Goal: Task Accomplishment & Management: Manage account settings

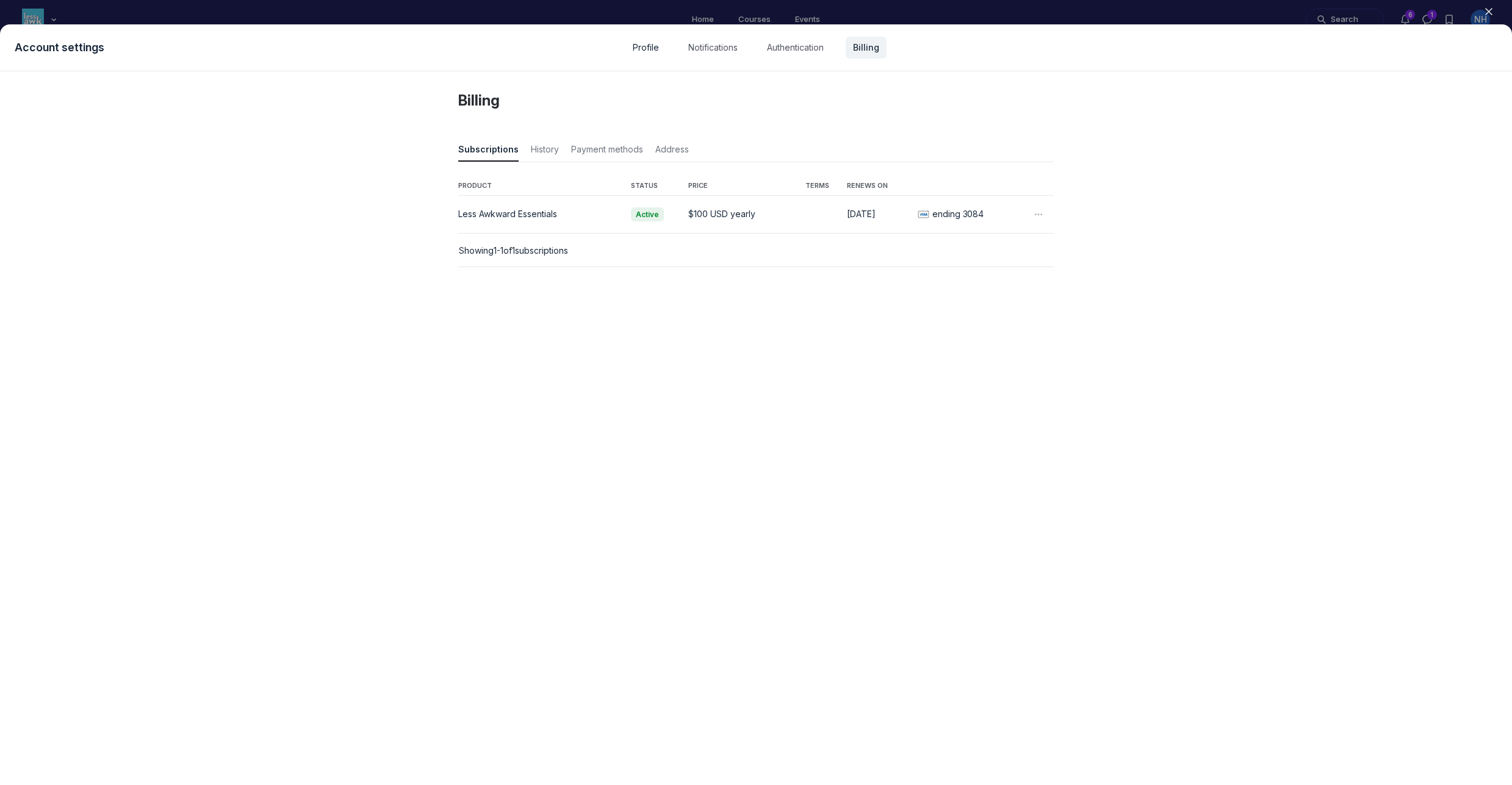
click at [652, 53] on link "Profile" at bounding box center [645, 47] width 41 height 22
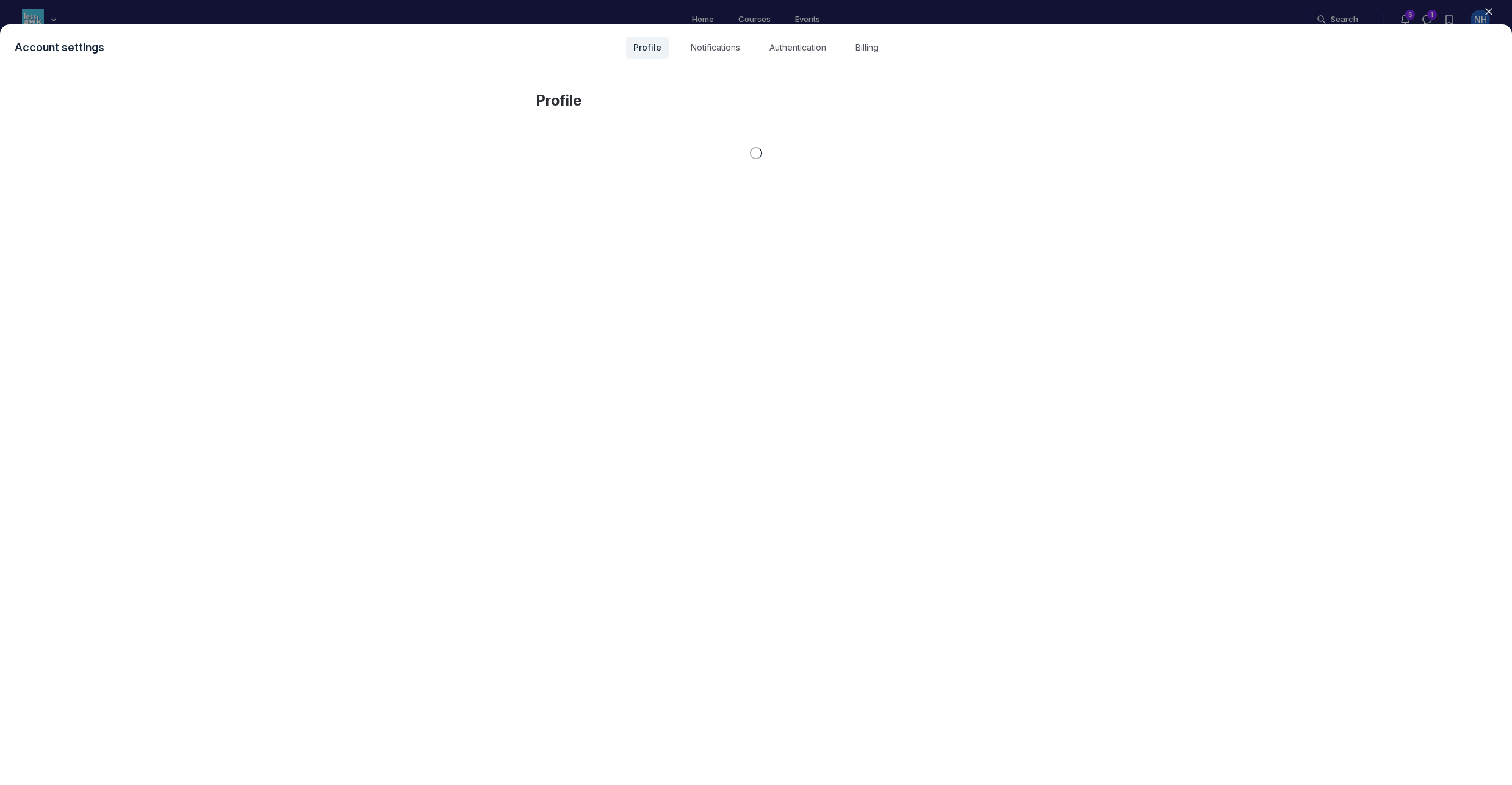
select select "Eastern Time ([GEOGRAPHIC_DATA] & [GEOGRAPHIC_DATA])"
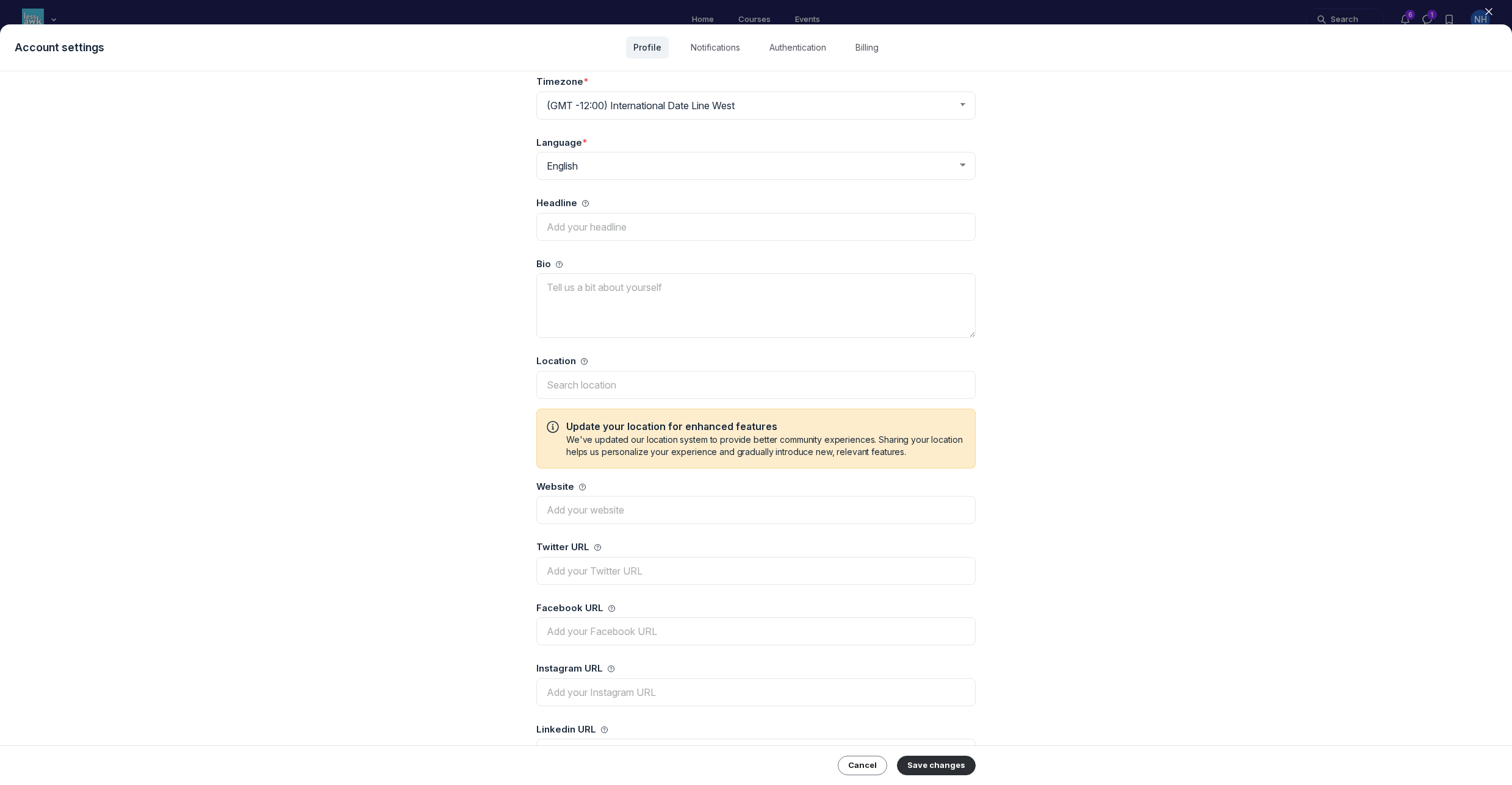
scroll to position [280, 0]
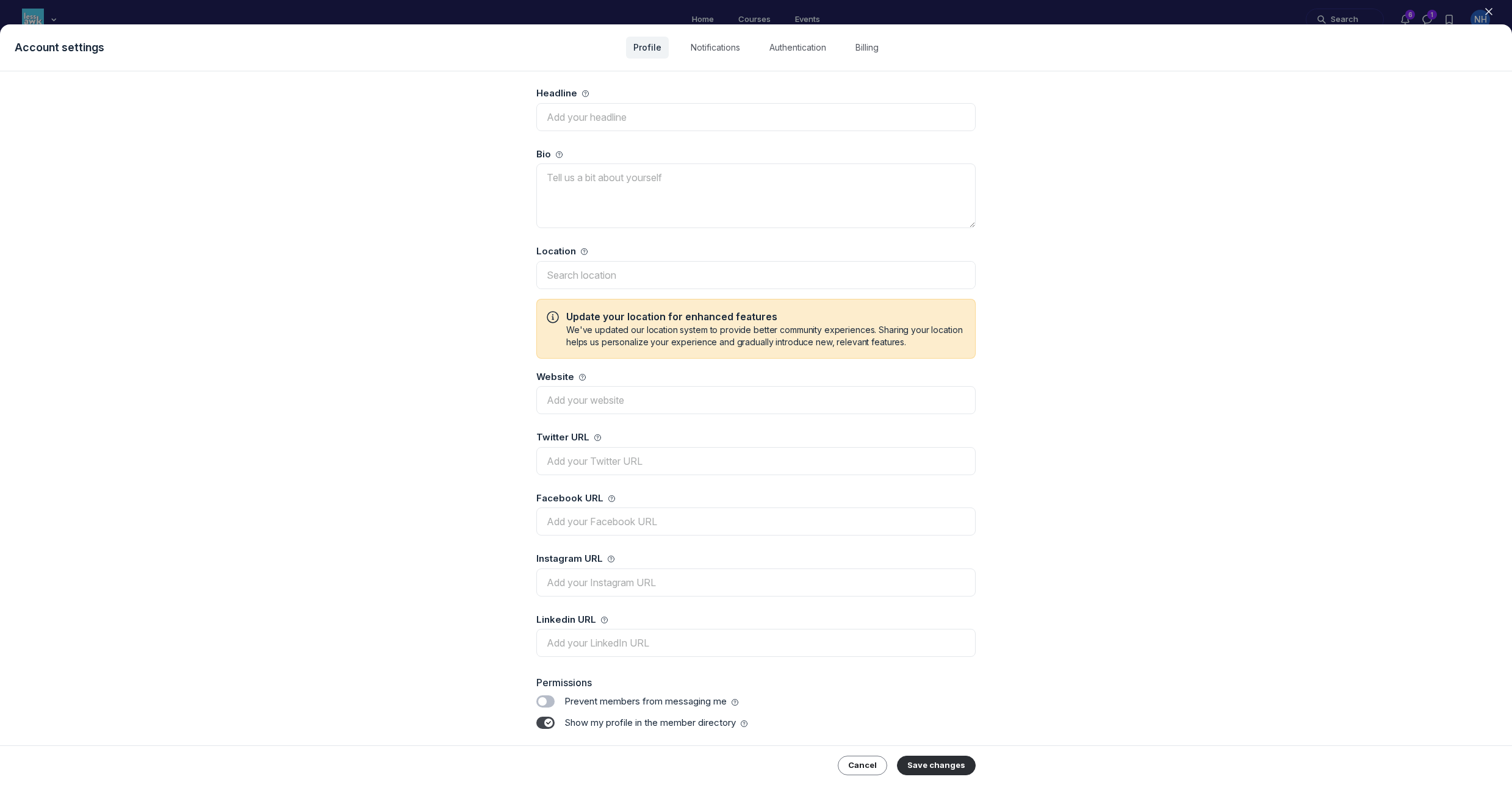
click at [537, 701] on label "Toggle switch" at bounding box center [545, 701] width 18 height 12
click at [0, 0] on input "Toggle switch" at bounding box center [0, 0] width 0 height 0
click at [543, 720] on label "Toggle switch" at bounding box center [545, 723] width 18 height 12
click at [0, 0] on input "Toggle switch" at bounding box center [0, 0] width 0 height 0
click at [916, 767] on button "Save changes" at bounding box center [936, 765] width 79 height 20
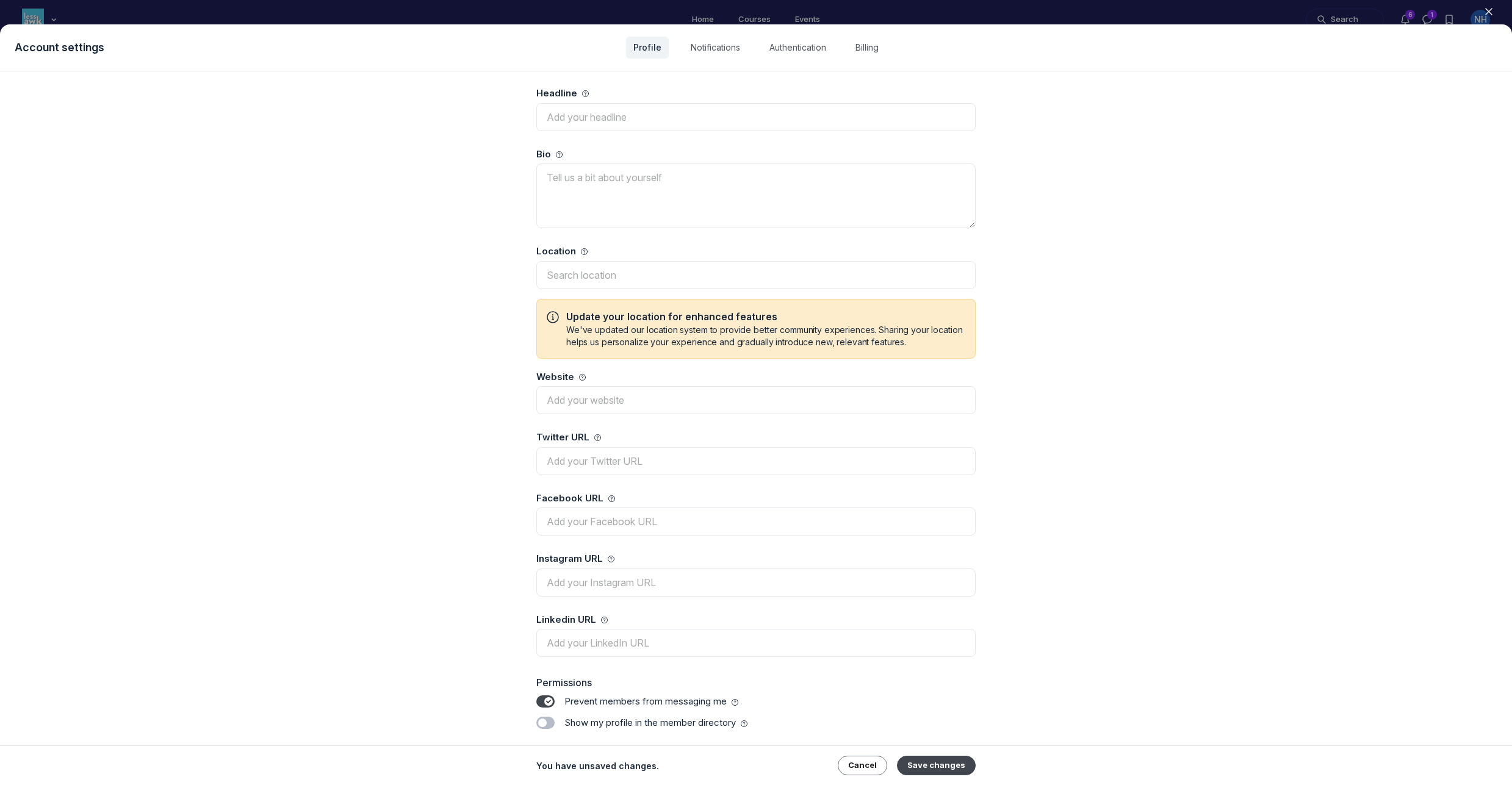
select select "Eastern Time ([GEOGRAPHIC_DATA] & [GEOGRAPHIC_DATA])"
click at [720, 49] on link "Notifications" at bounding box center [715, 47] width 64 height 22
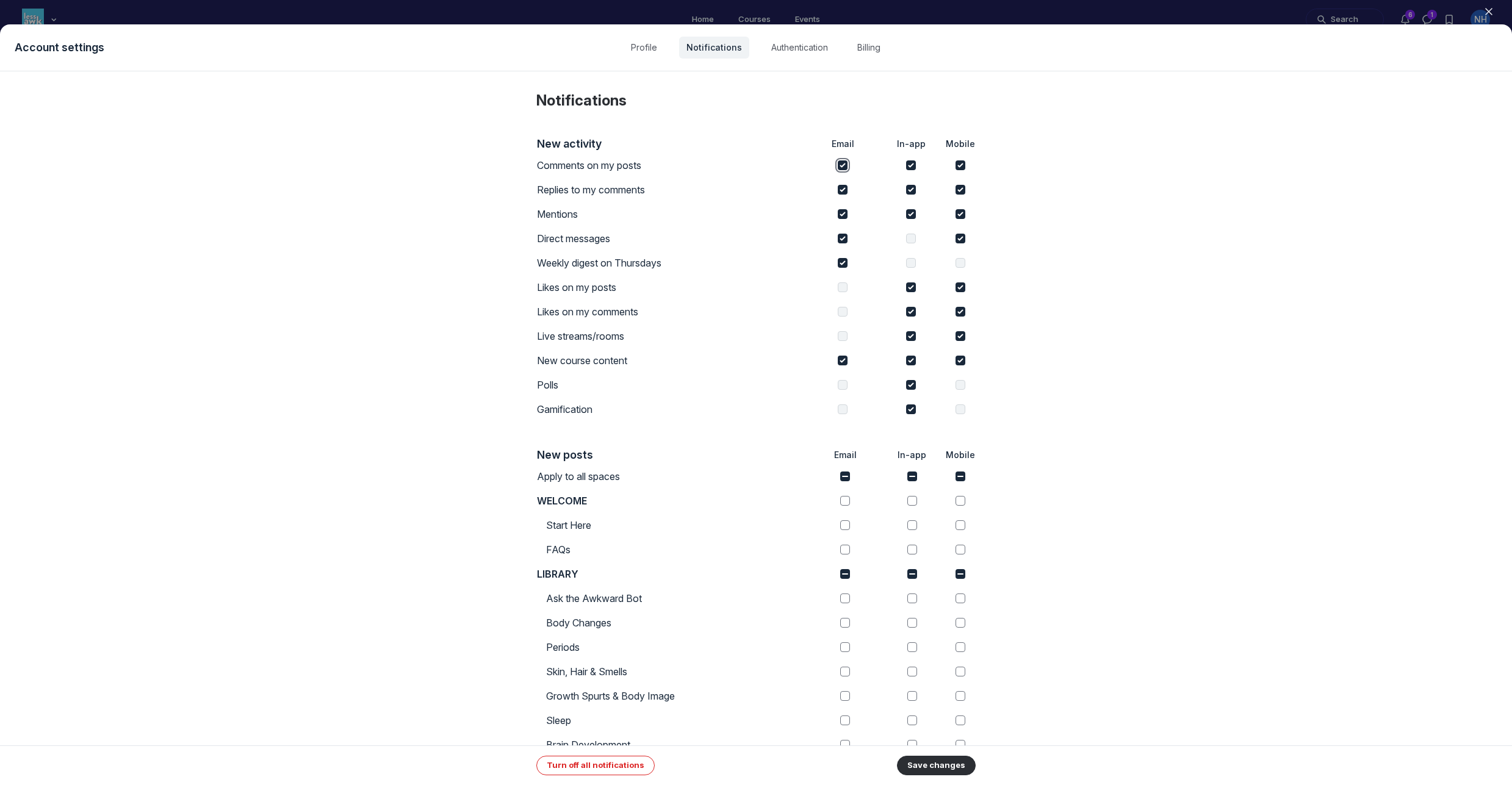
click at [841, 166] on input "checkbox" at bounding box center [842, 165] width 10 height 10
checkbox input "false"
click at [957, 169] on input "checkbox" at bounding box center [960, 165] width 10 height 10
checkbox input "false"
click at [844, 191] on input "checkbox" at bounding box center [842, 189] width 10 height 10
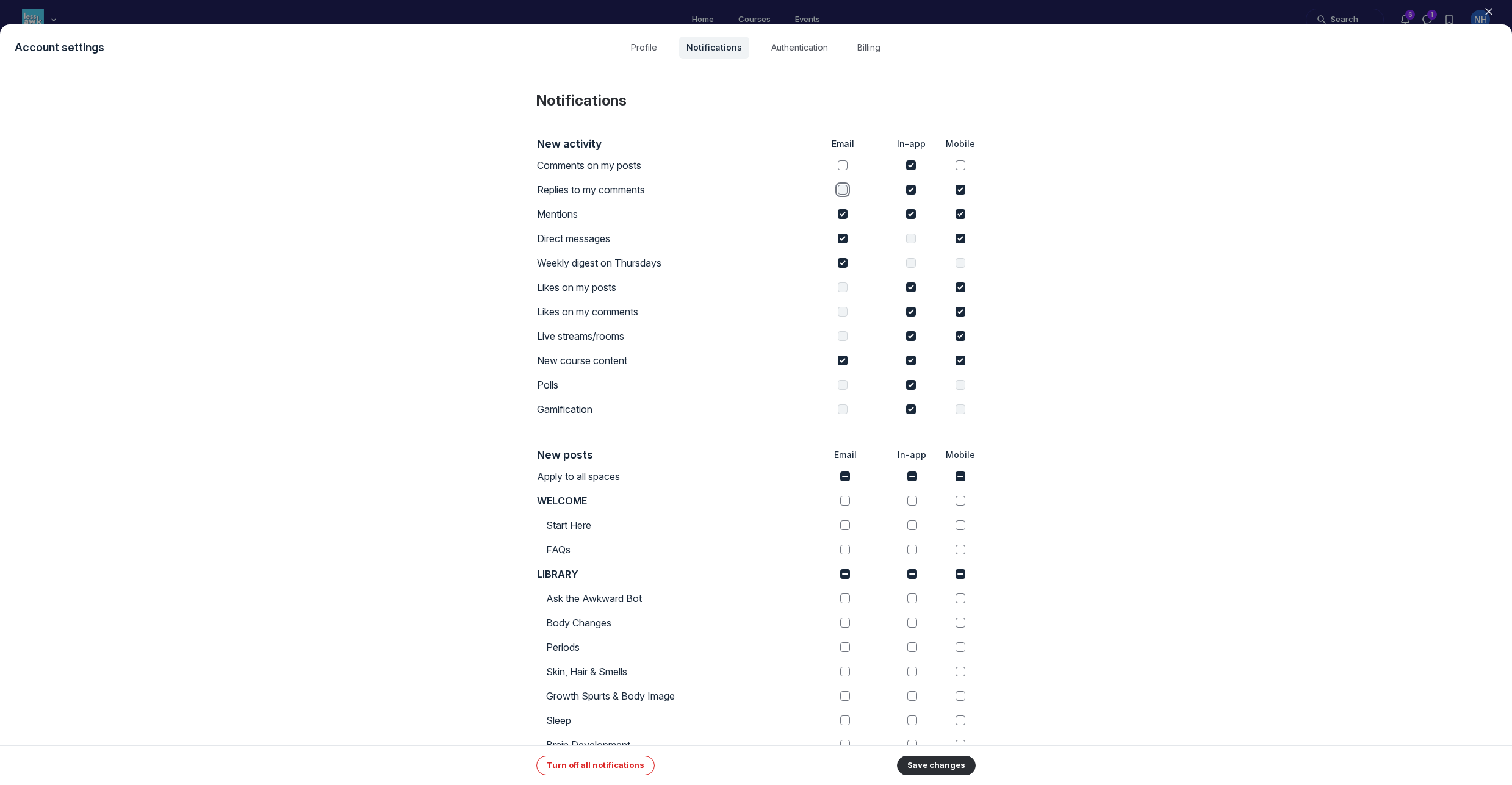
checkbox input "false"
click at [957, 191] on input "checkbox" at bounding box center [960, 189] width 10 height 10
checkbox input "false"
click at [842, 213] on input "checkbox" at bounding box center [842, 213] width 10 height 10
checkbox input "false"
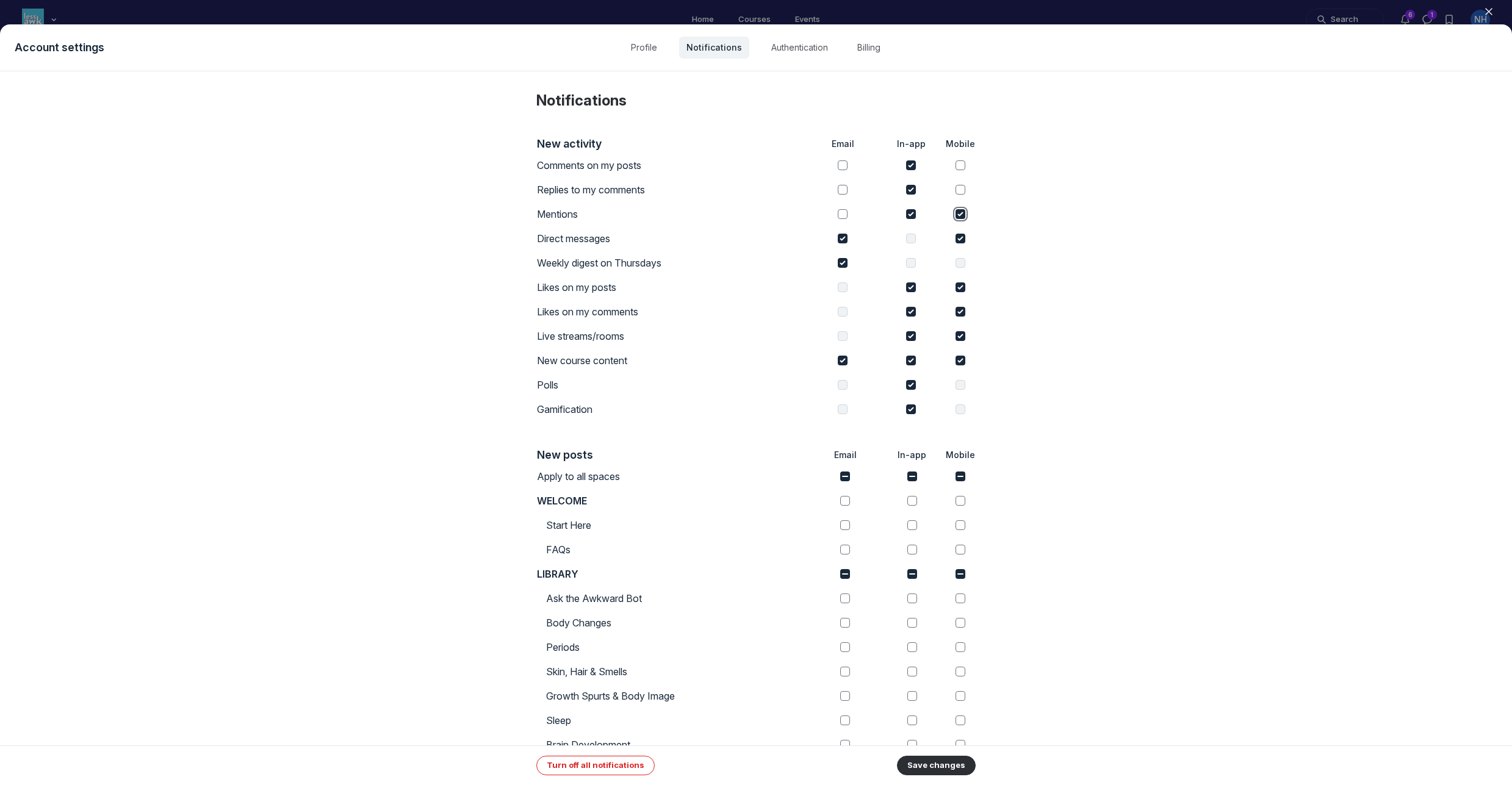
click at [956, 213] on input "checkbox" at bounding box center [960, 213] width 10 height 10
checkbox input "false"
click at [959, 238] on input "checkbox" at bounding box center [960, 238] width 10 height 10
checkbox input "false"
click at [958, 289] on input "checkbox" at bounding box center [960, 287] width 10 height 10
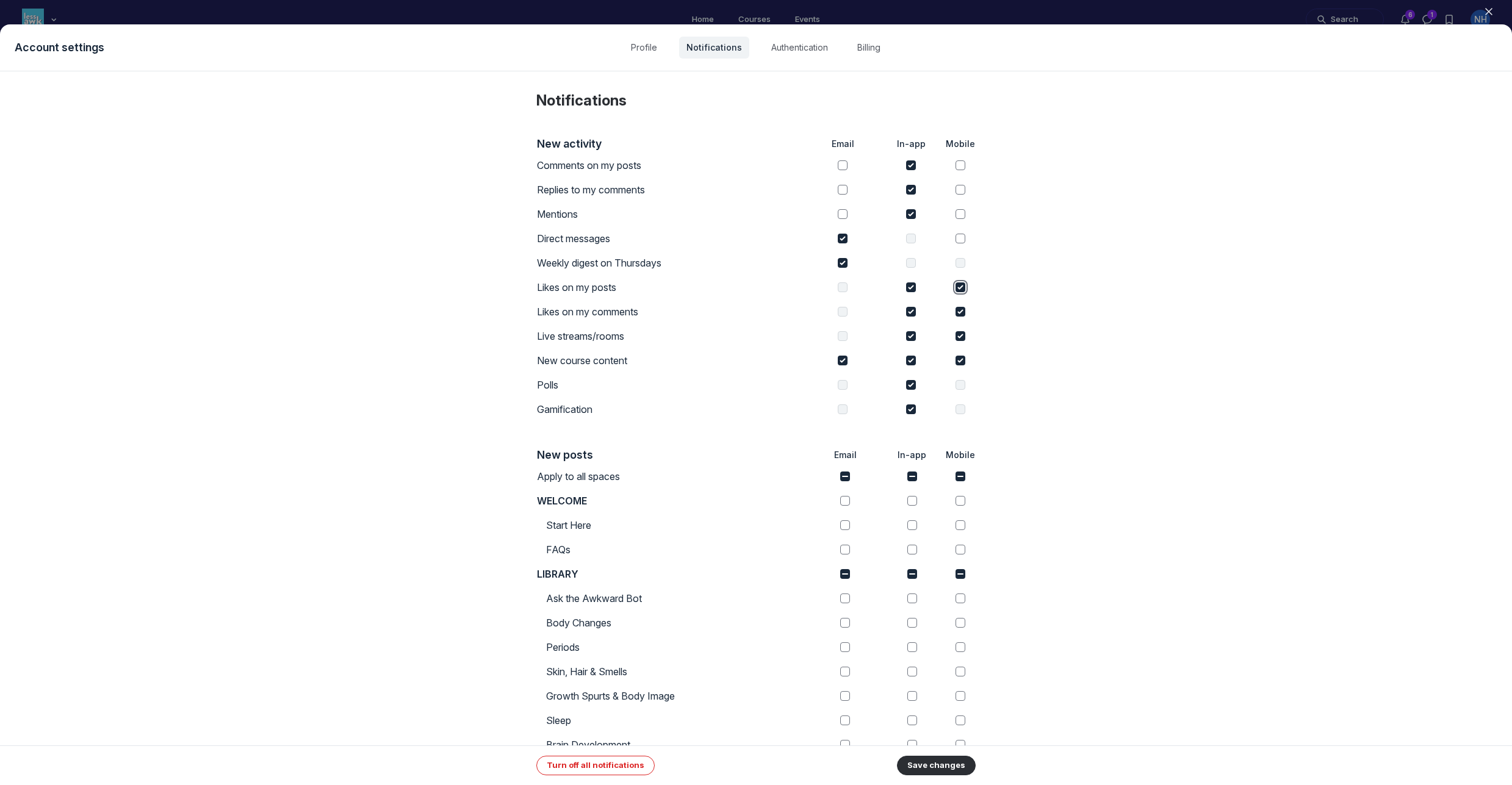
checkbox input "false"
click at [957, 311] on input "checkbox" at bounding box center [960, 311] width 10 height 10
checkbox input "false"
click at [957, 335] on input "checkbox" at bounding box center [960, 335] width 10 height 10
checkbox input "false"
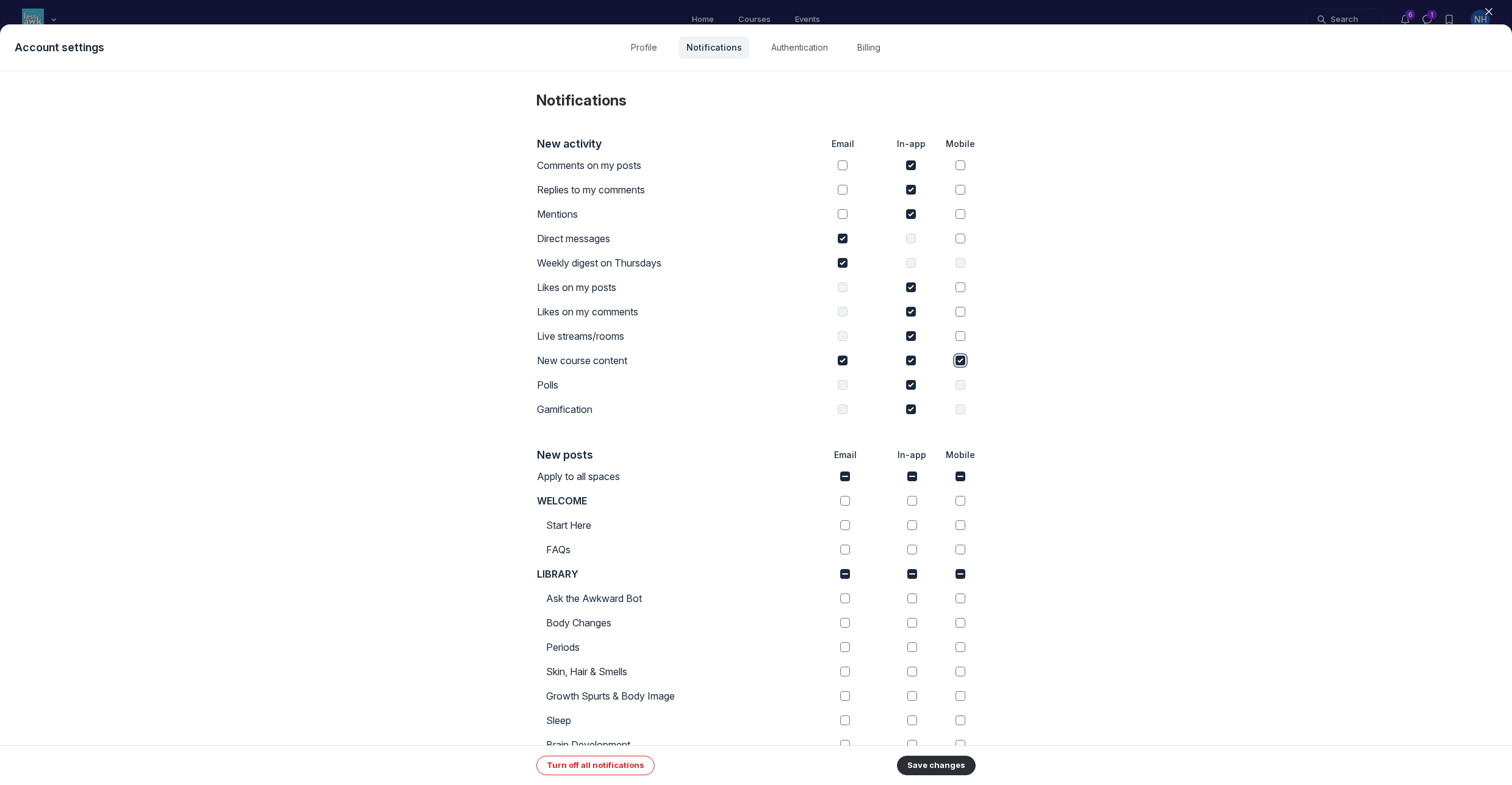
click at [959, 362] on input "checkbox" at bounding box center [960, 360] width 10 height 10
checkbox input "false"
click at [909, 409] on input "checkbox" at bounding box center [910, 409] width 10 height 10
checkbox input "false"
click at [910, 386] on input "checkbox" at bounding box center [910, 384] width 10 height 10
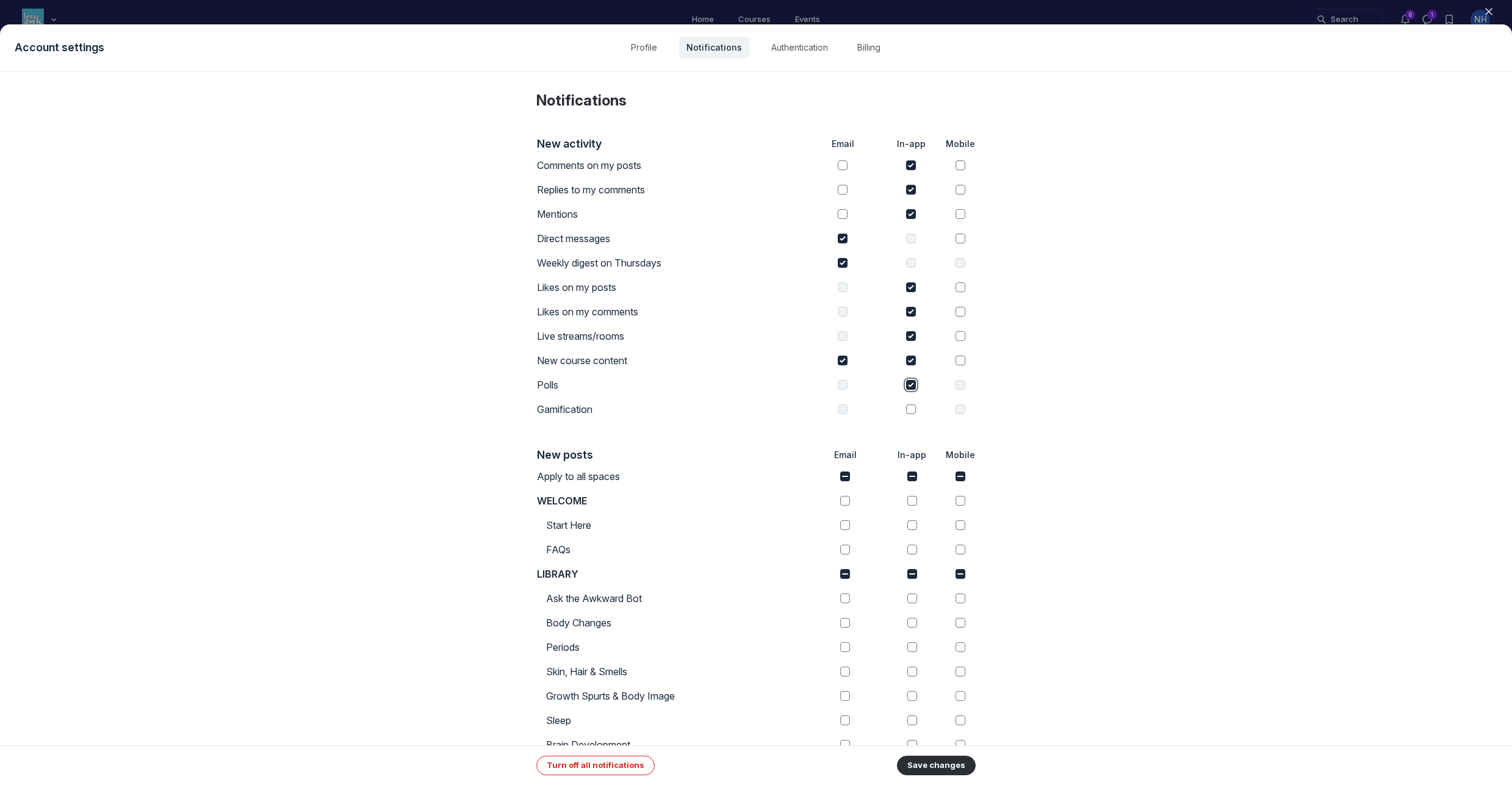
checkbox input "false"
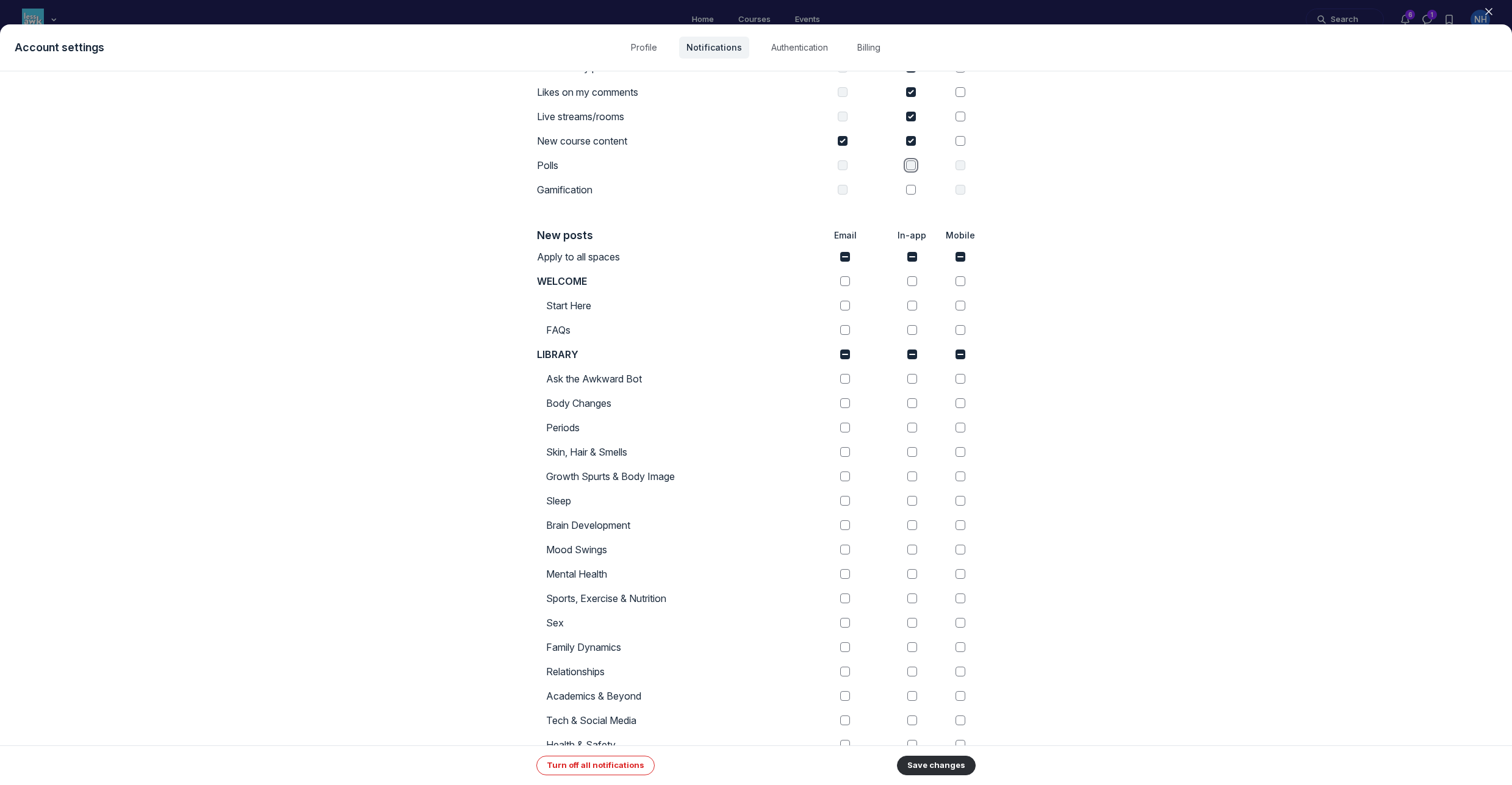
scroll to position [367, 0]
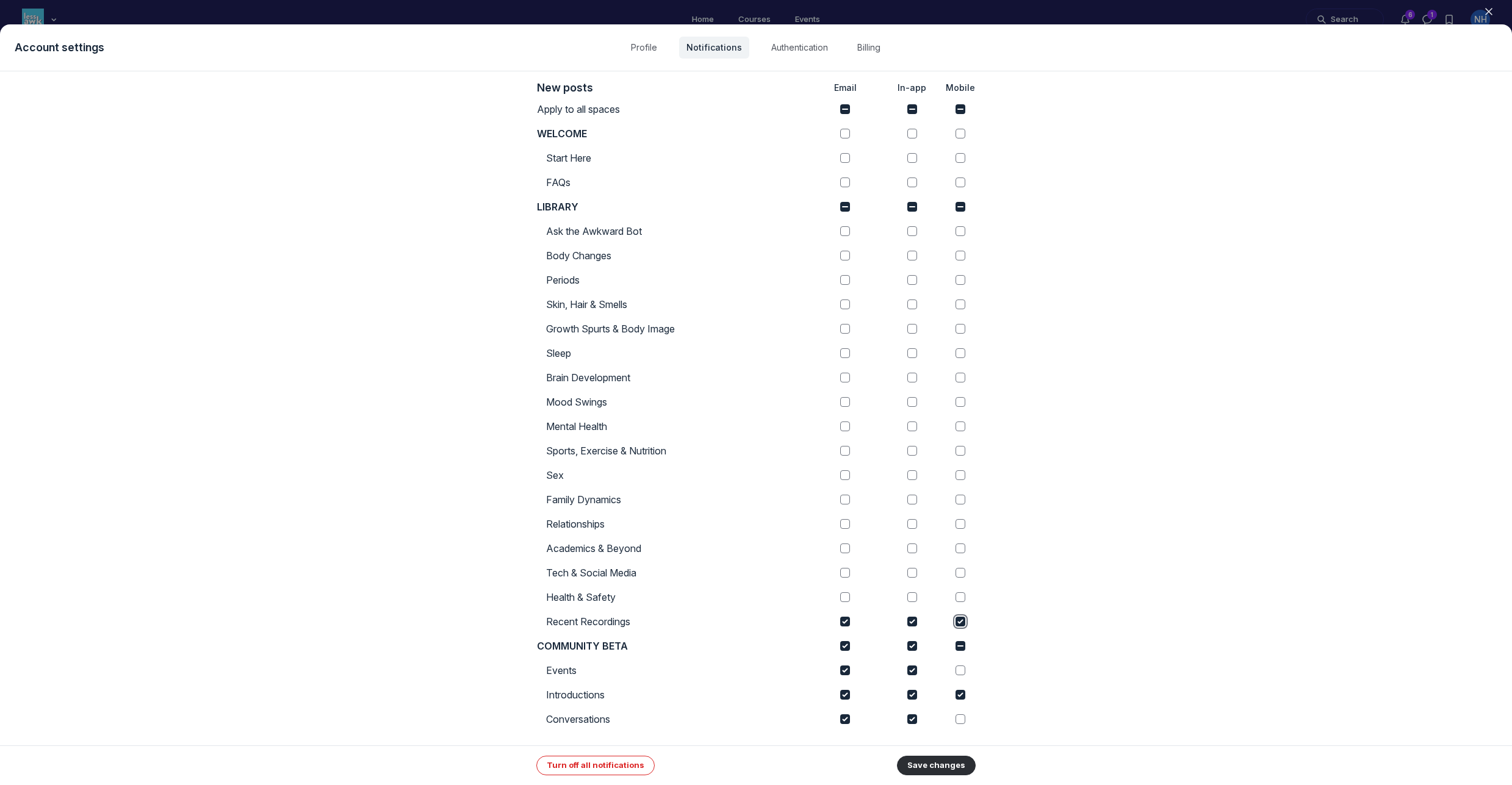
click at [956, 624] on input "checkbox" at bounding box center [960, 621] width 10 height 10
checkbox input "false"
click at [959, 697] on input "checkbox" at bounding box center [960, 694] width 10 height 10
checkbox input "false"
click at [936, 767] on button "Save changes" at bounding box center [936, 765] width 79 height 20
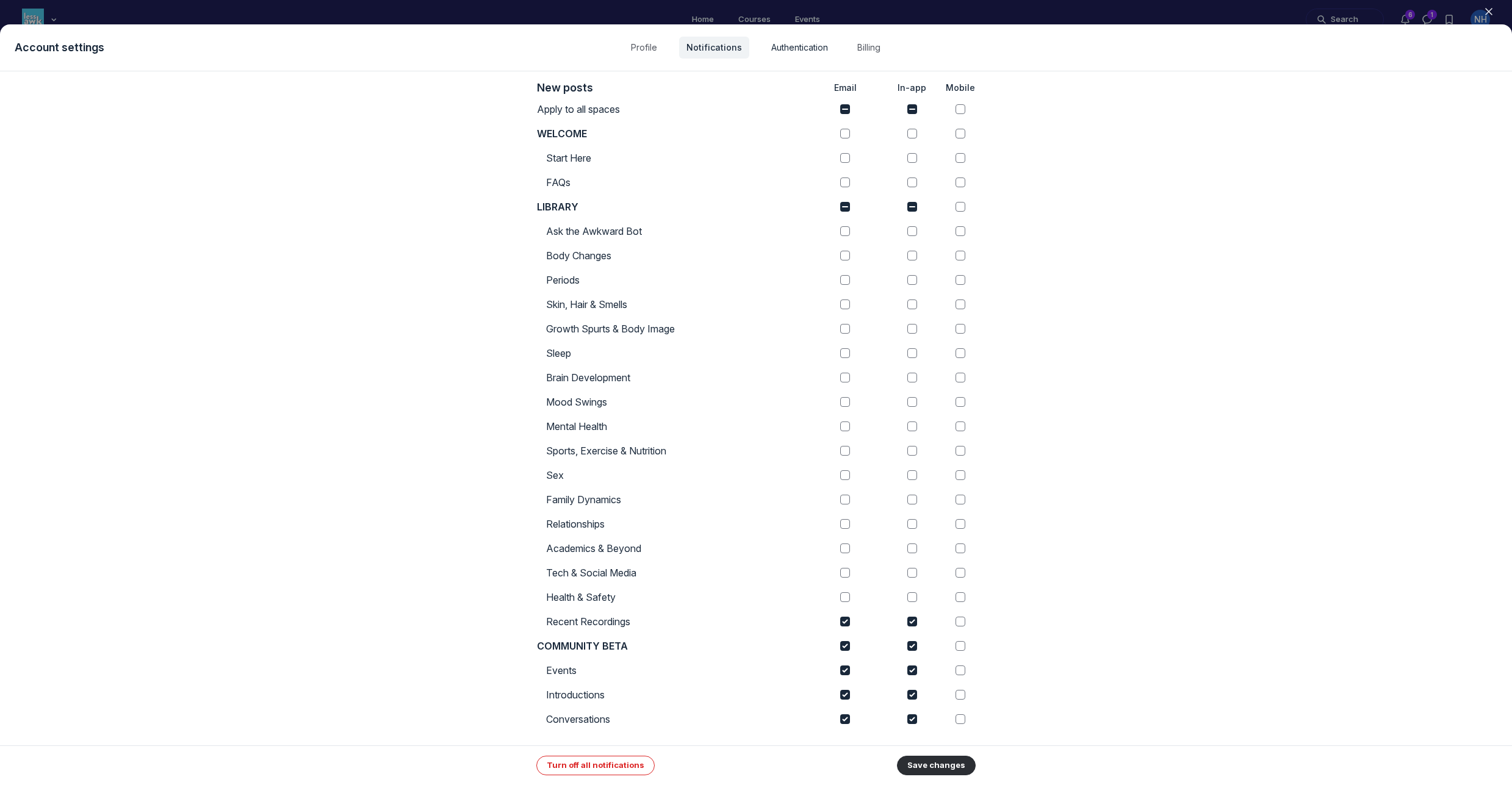
click at [798, 44] on link "Authentication" at bounding box center [799, 47] width 71 height 22
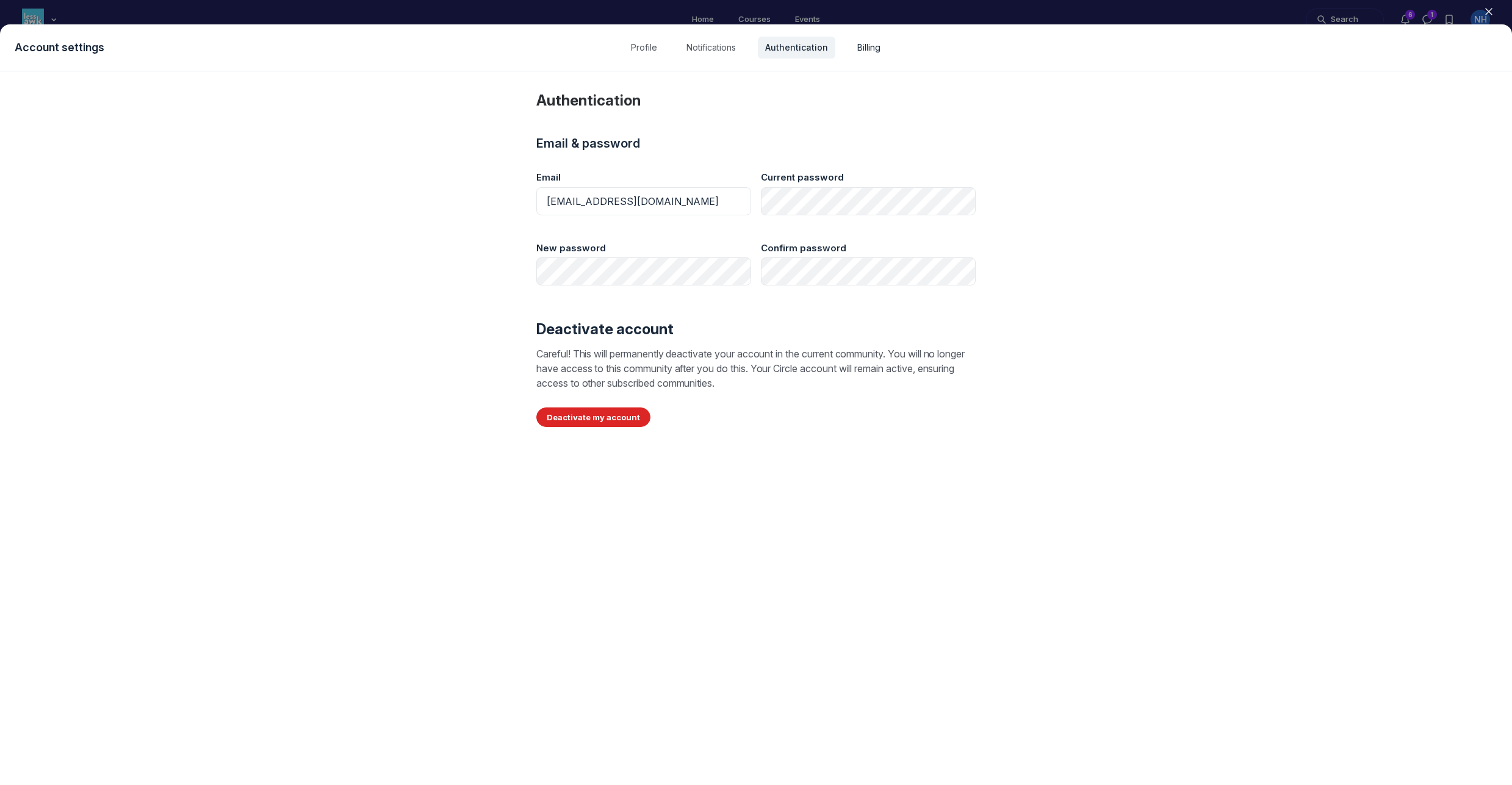
click at [862, 49] on link "Billing" at bounding box center [869, 47] width 38 height 22
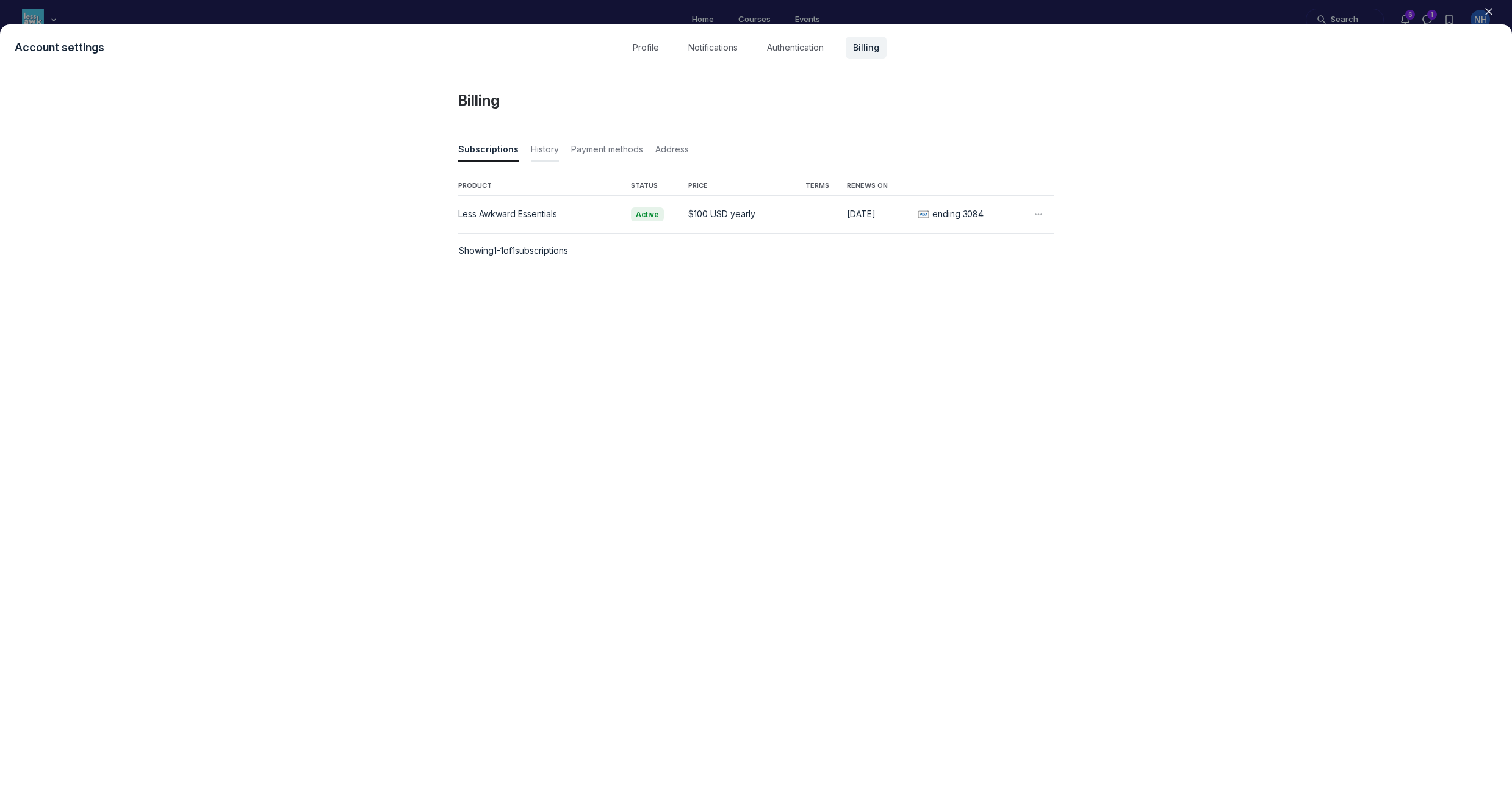
click at [545, 152] on span "History" at bounding box center [544, 152] width 28 height 17
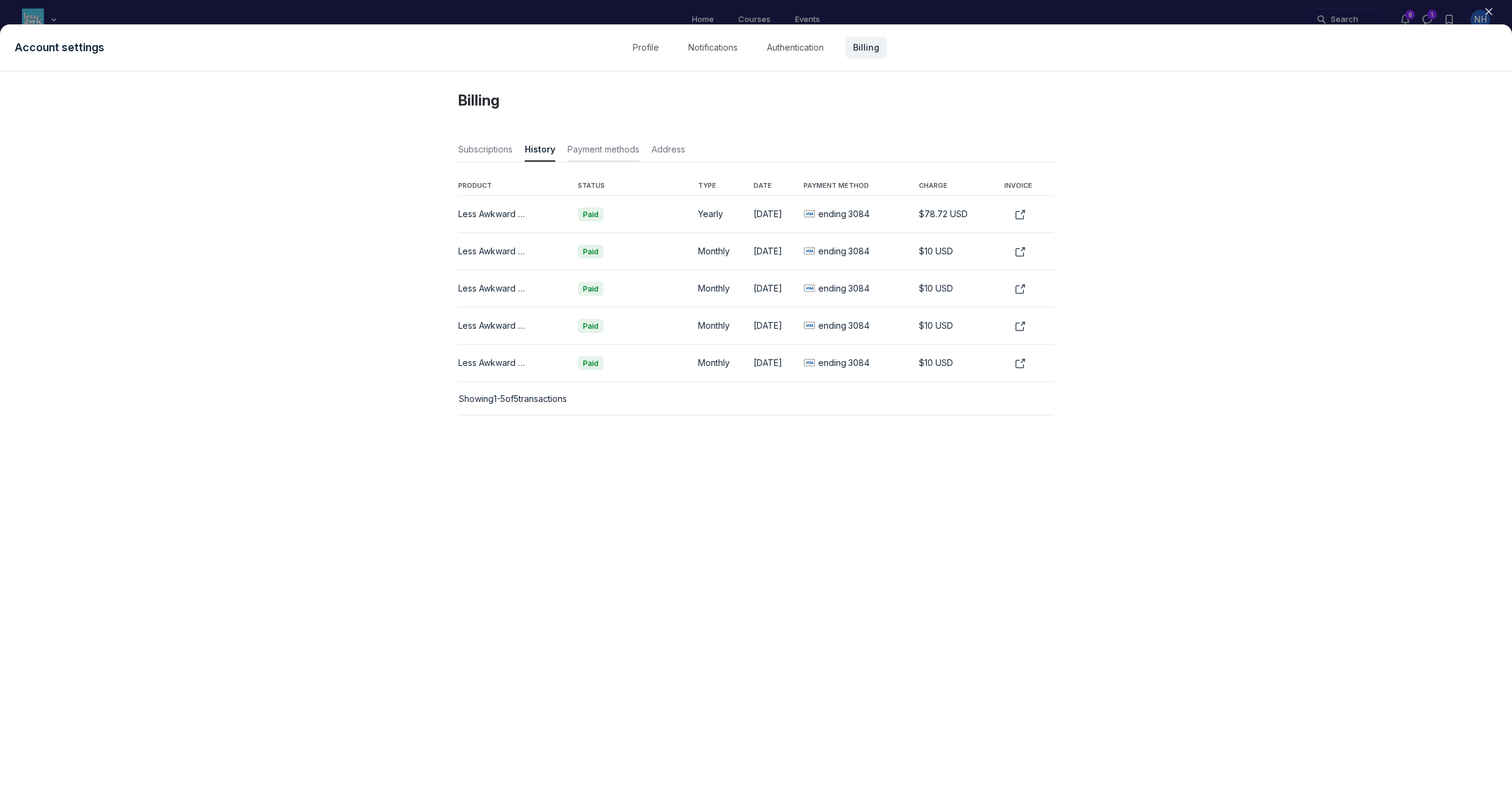
click at [605, 144] on span "Payment methods" at bounding box center [603, 152] width 72 height 17
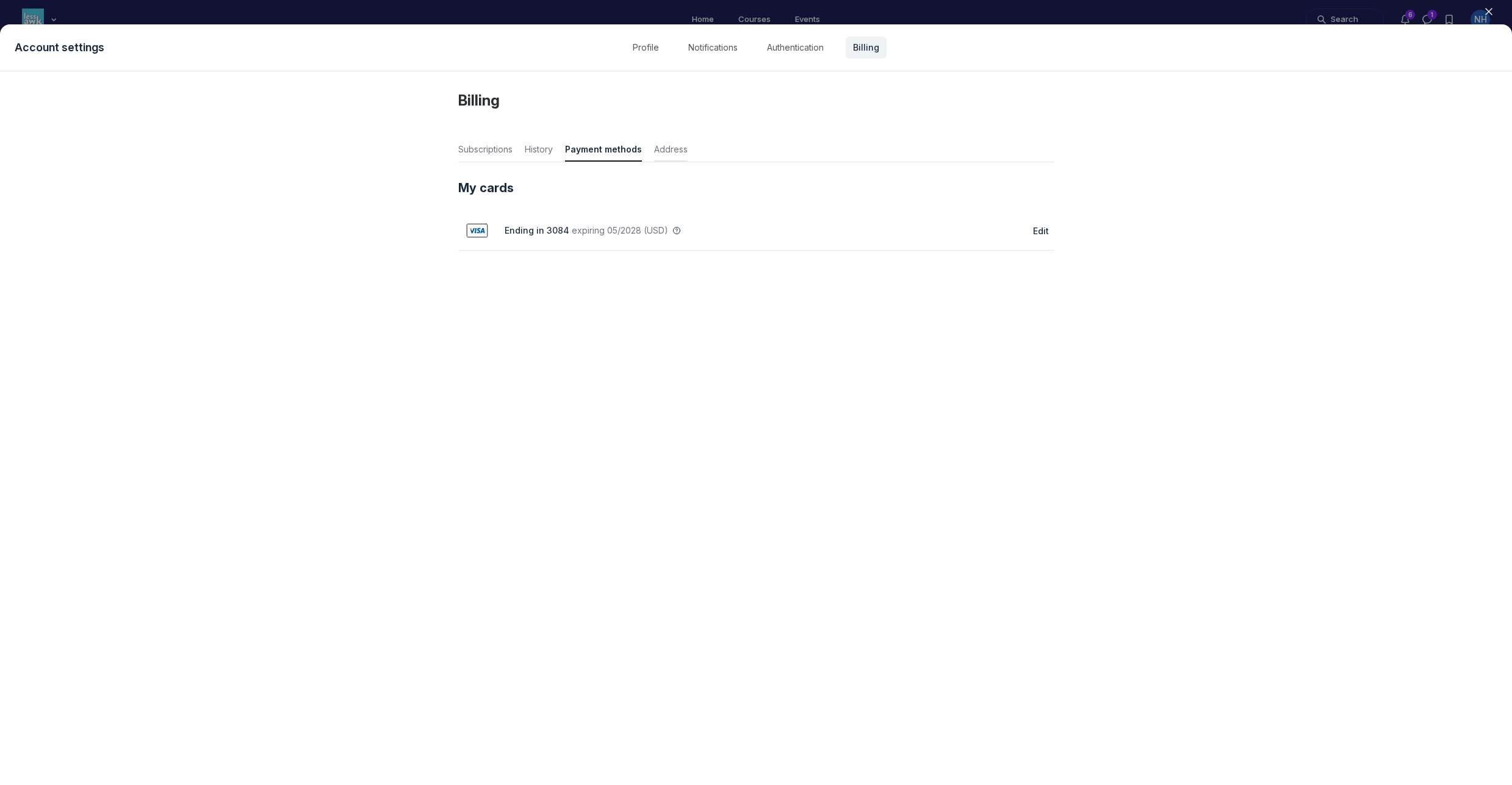
click at [671, 147] on span "Address" at bounding box center [671, 152] width 34 height 17
click at [498, 147] on span "Subscriptions" at bounding box center [486, 152] width 55 height 17
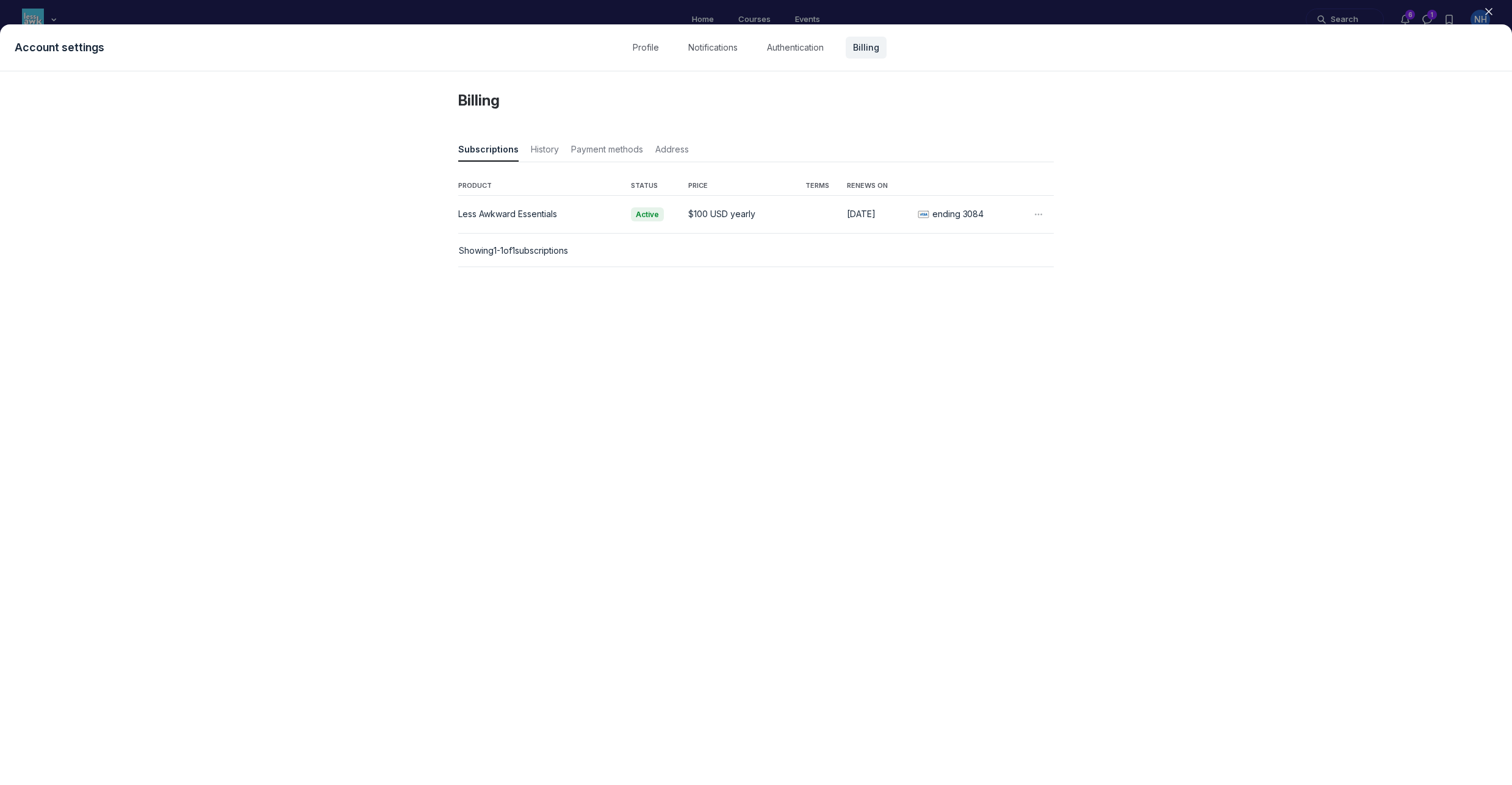
click at [1488, 13] on icon "button" at bounding box center [1489, 11] width 12 height 12
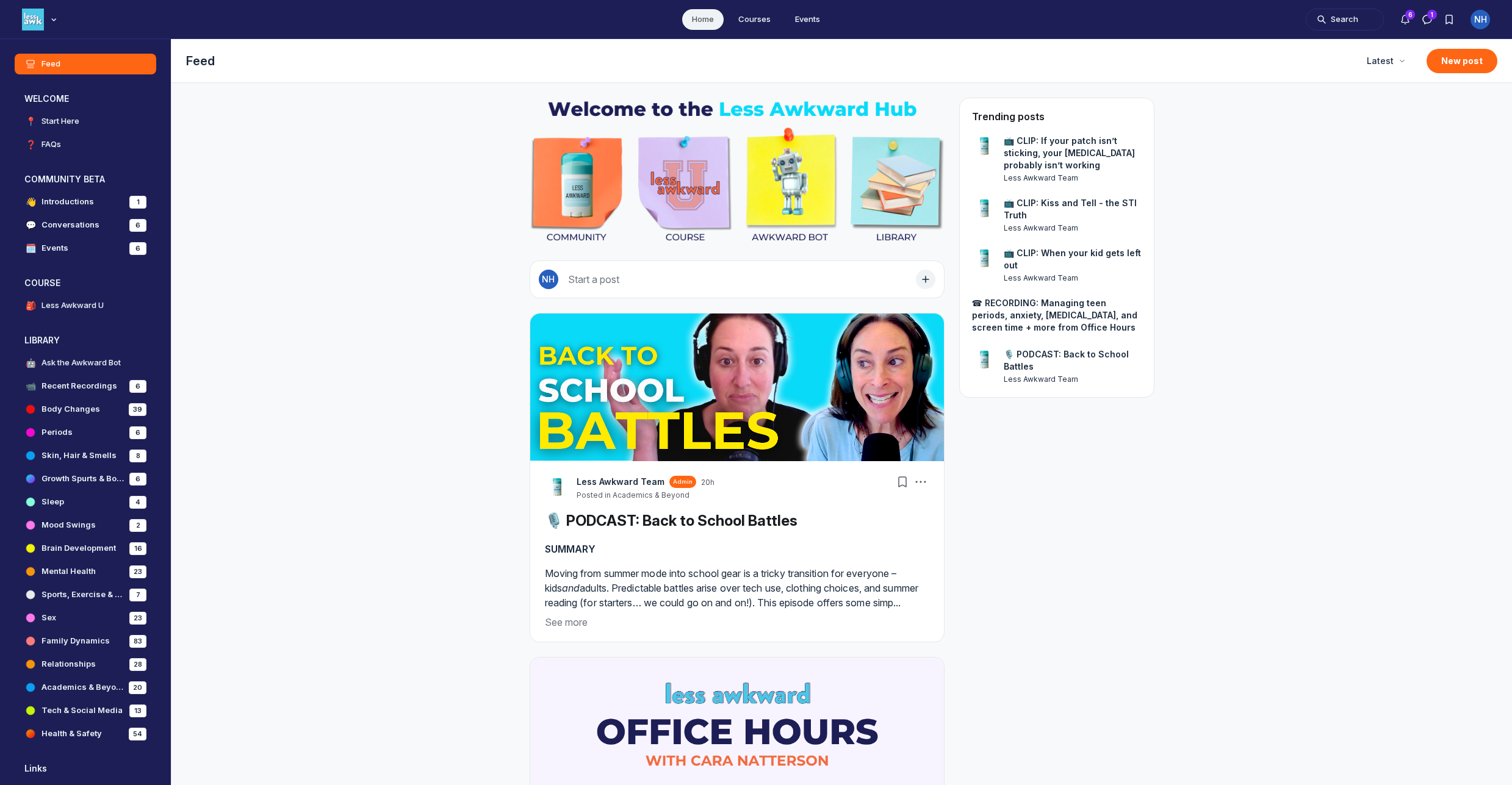
click at [1074, 203] on link "📺 CLIP: Kiss and Tell - the STI Truth" at bounding box center [1072, 209] width 138 height 24
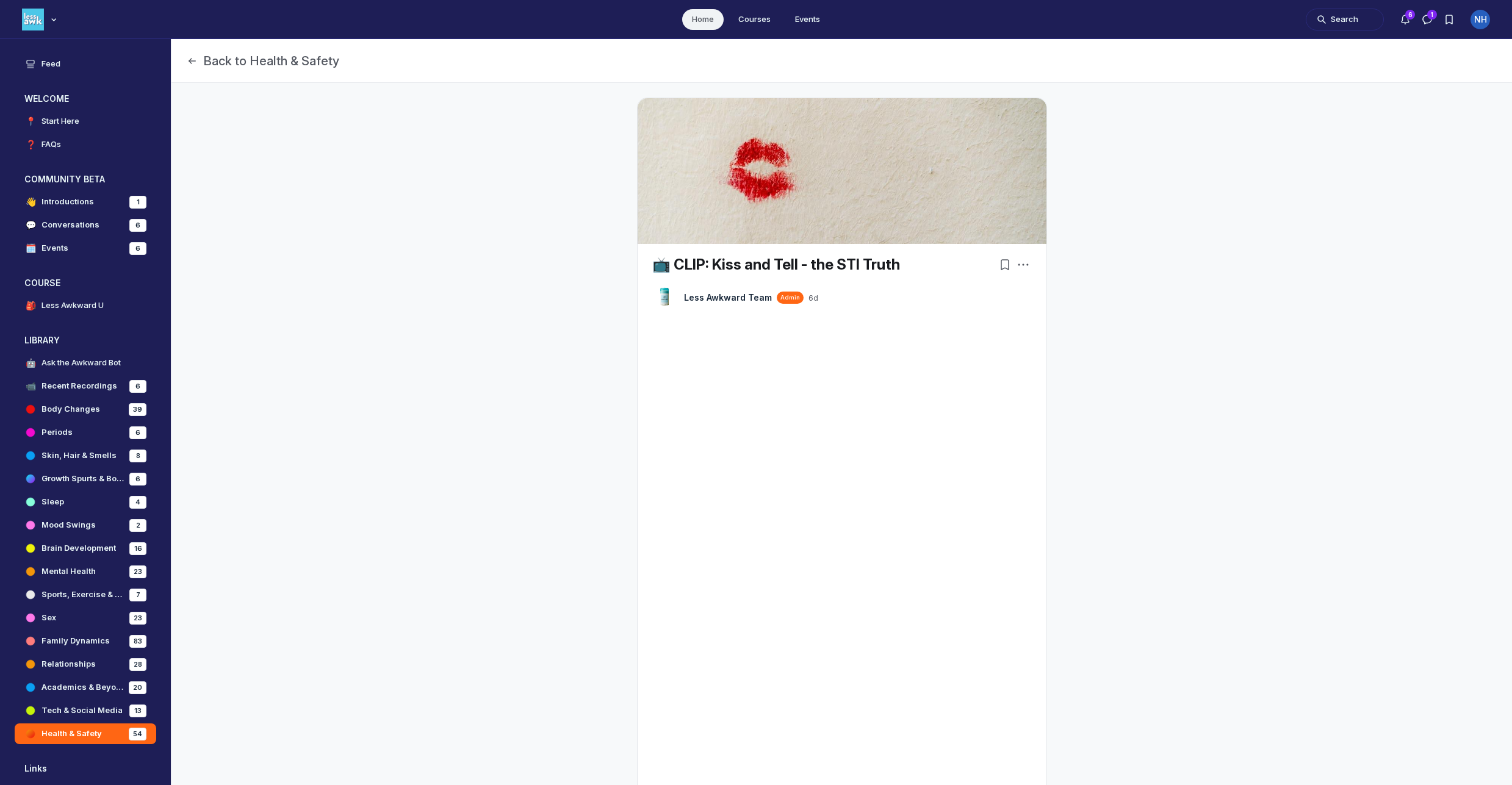
scroll to position [282, 0]
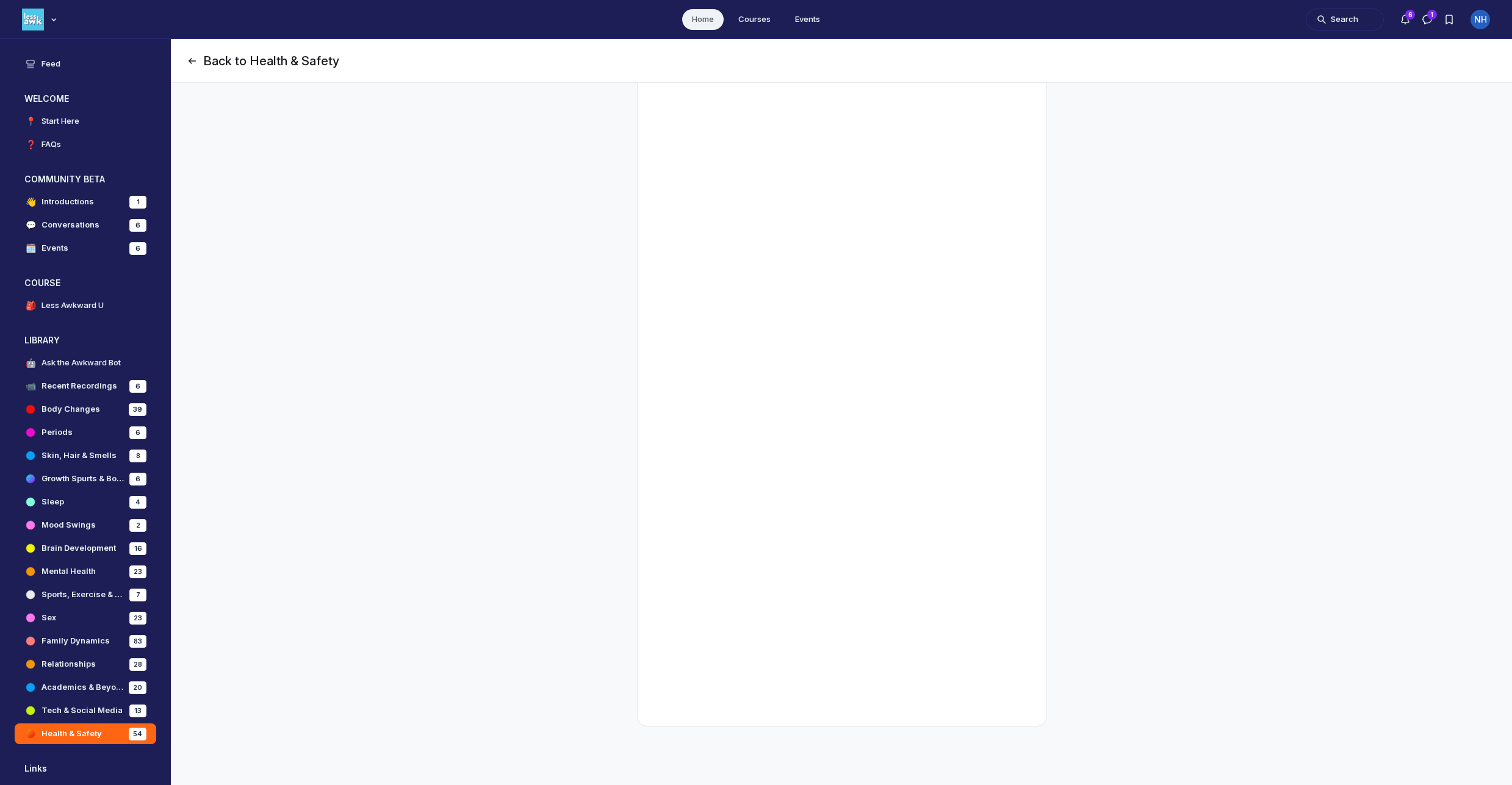
click at [218, 62] on button "Back to Health & Safety" at bounding box center [263, 62] width 153 height 17
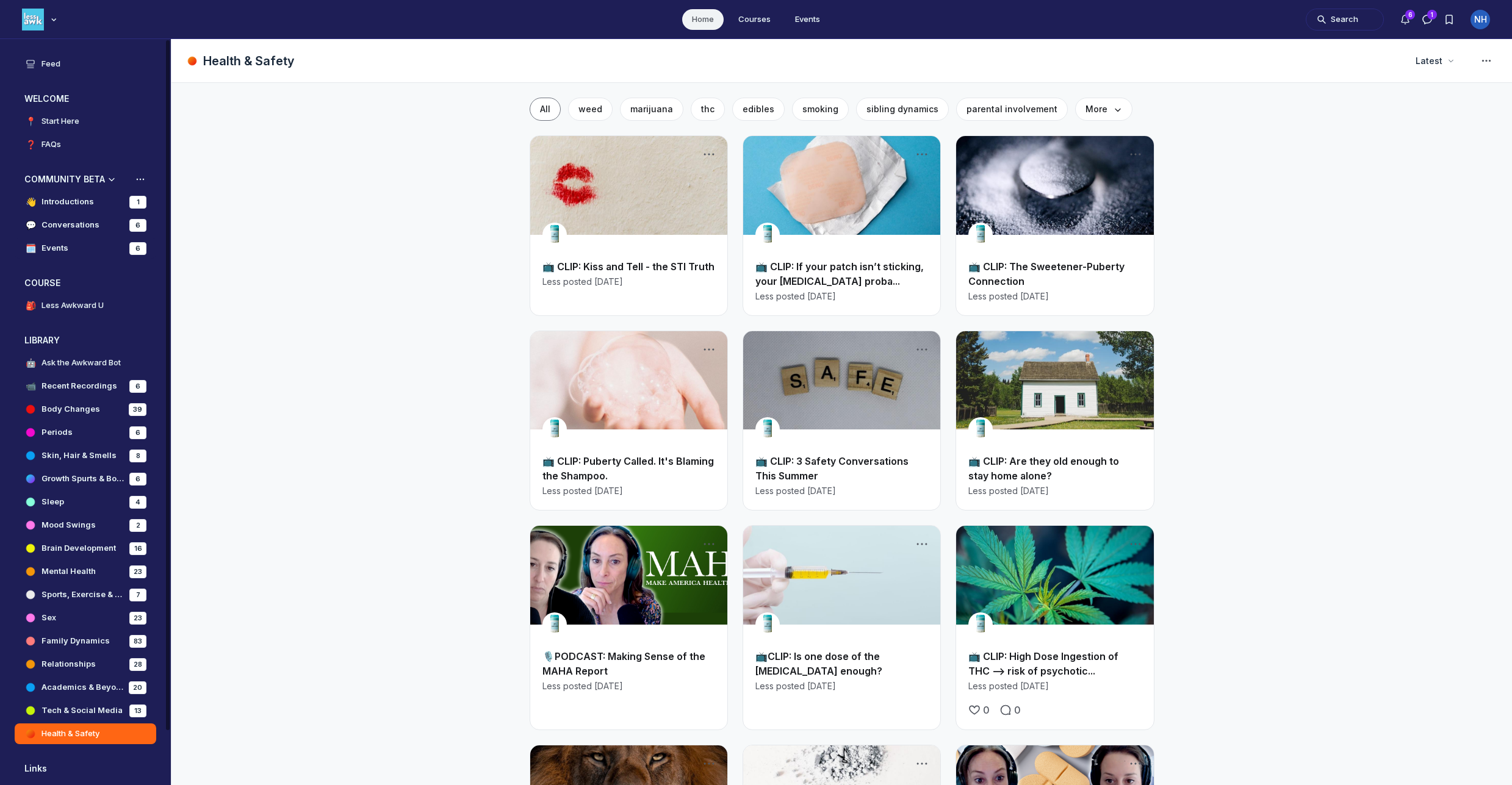
click at [94, 253] on link "🗓️ Events 6" at bounding box center [85, 249] width 141 height 21
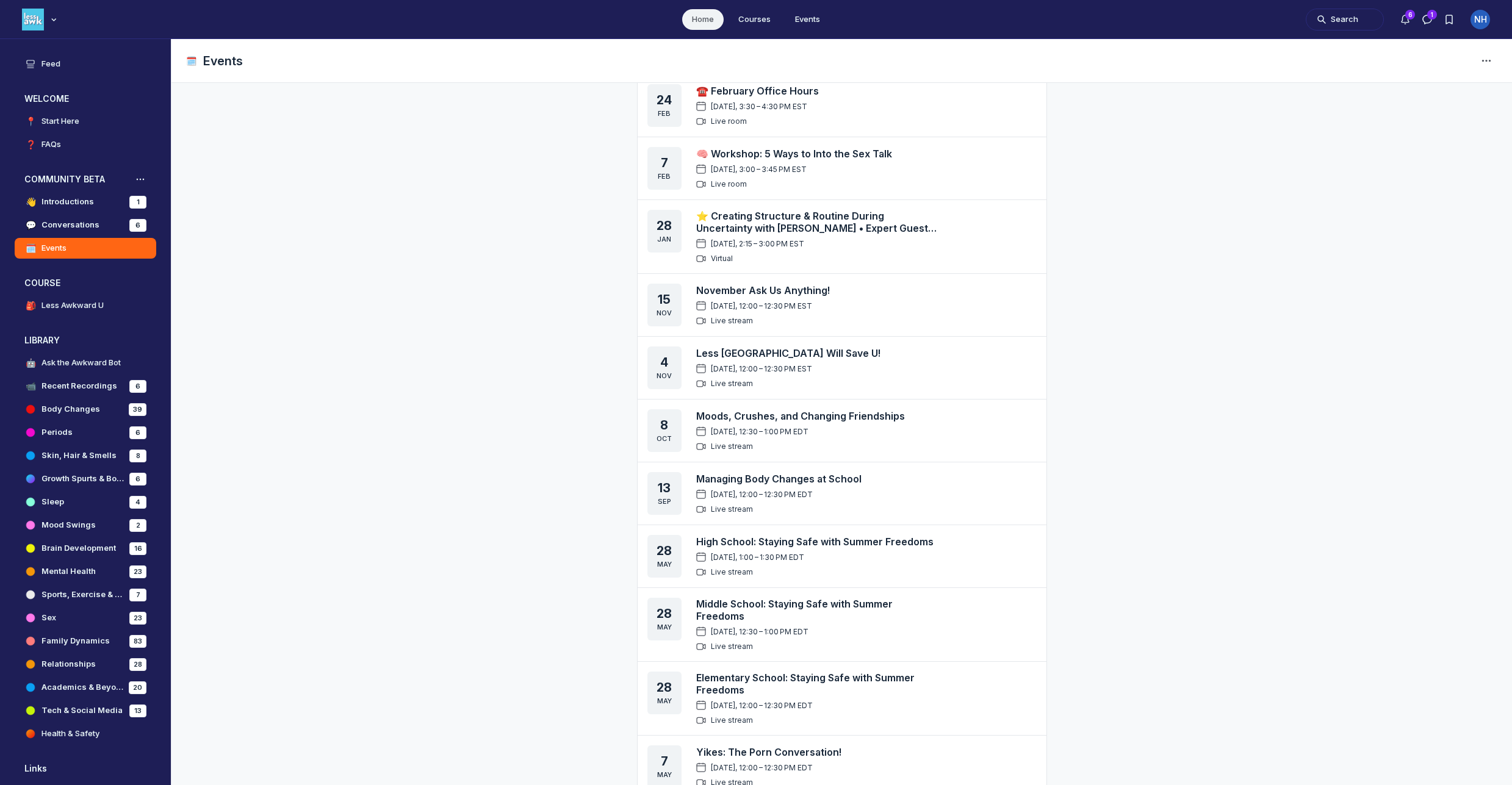
scroll to position [749, 0]
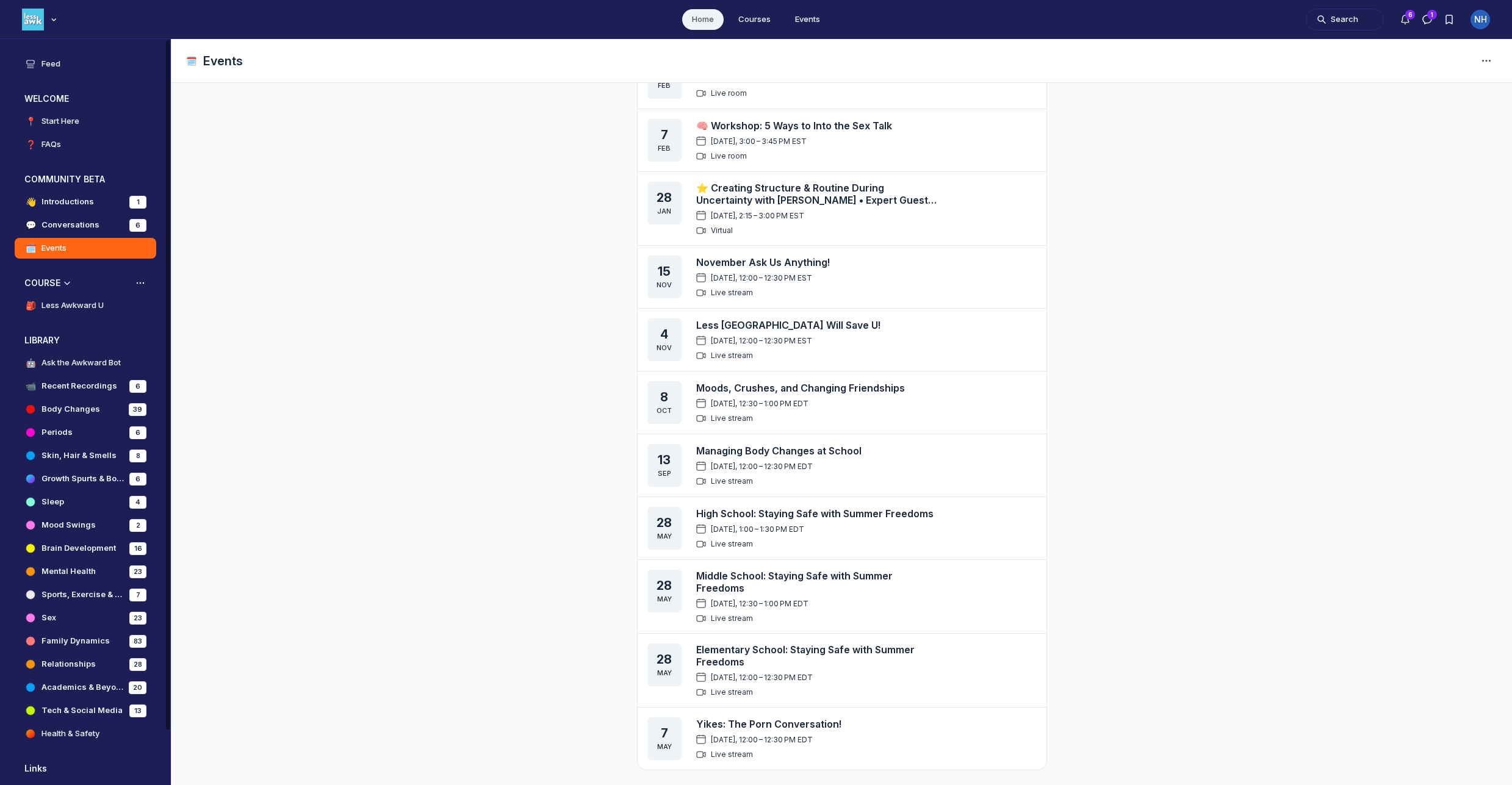
click at [58, 308] on h4 "Less Awkward U" at bounding box center [73, 306] width 62 height 12
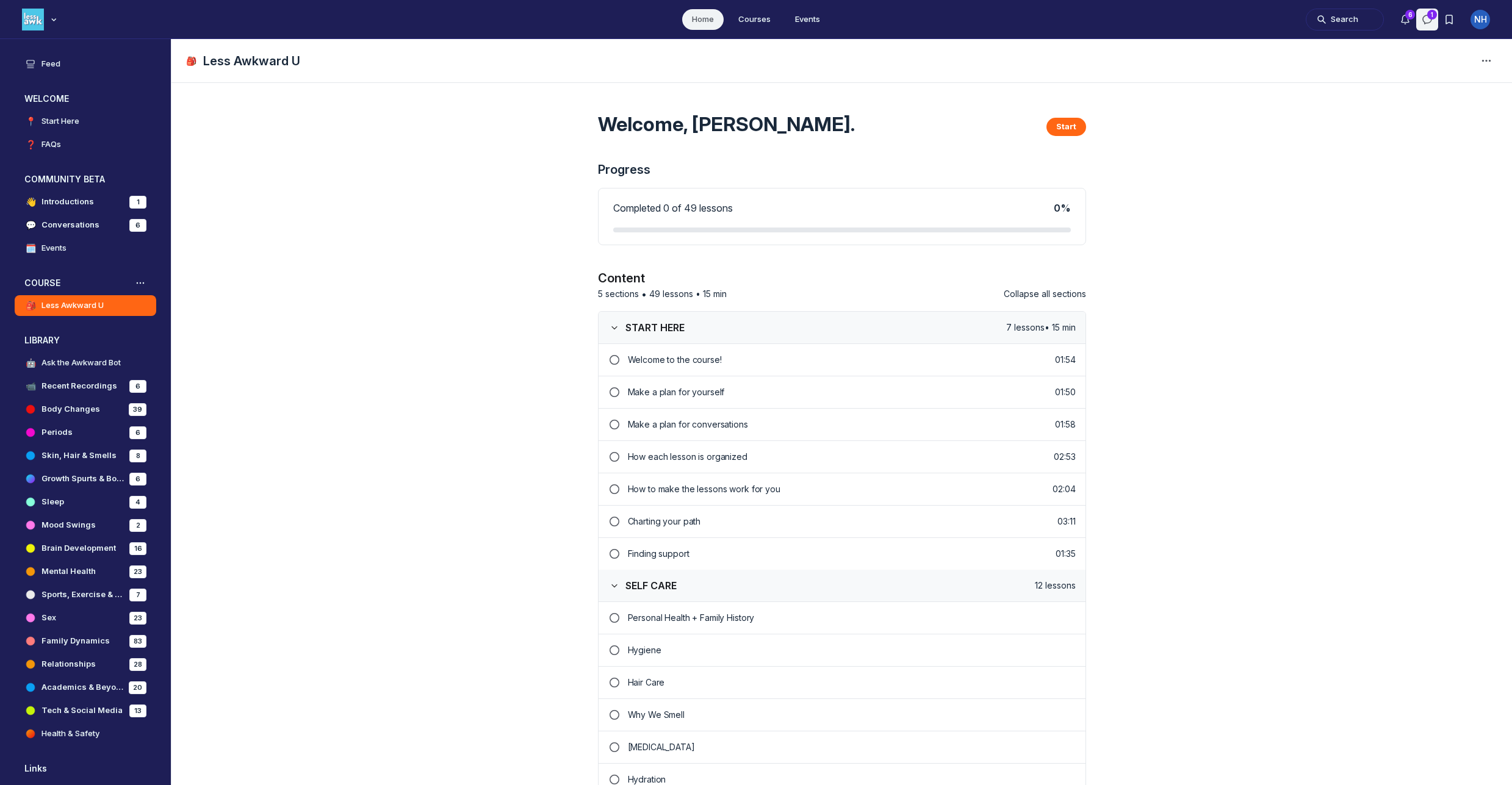
click at [1426, 20] on icon "Direct messages" at bounding box center [1427, 19] width 12 height 12
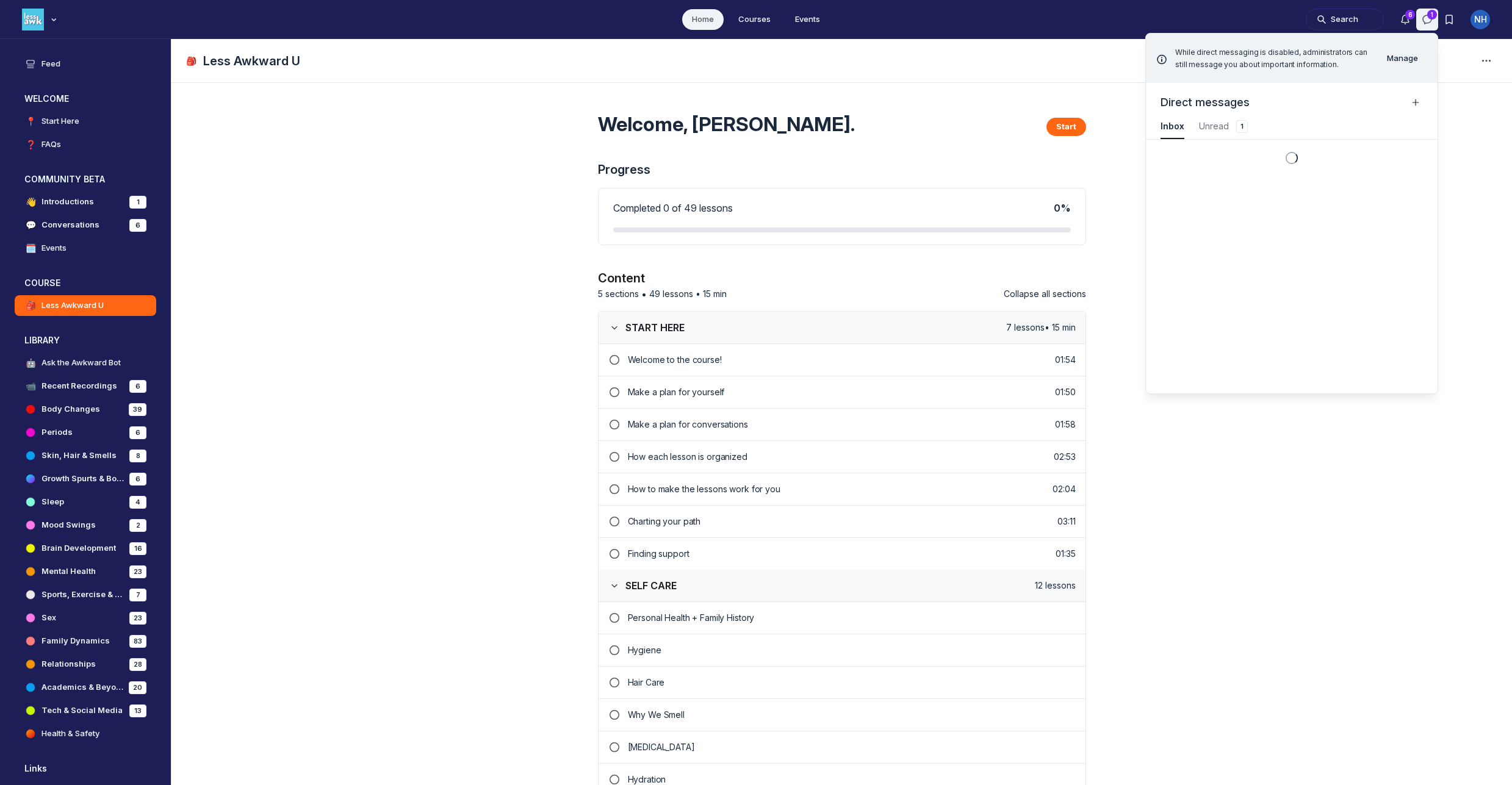
scroll to position [1651, 2749]
click at [1226, 134] on button "Unread 1 Unread 1" at bounding box center [1224, 127] width 50 height 24
click at [1171, 135] on button "Inbox Inbox" at bounding box center [1172, 127] width 23 height 24
click at [1424, 13] on icon "Direct messages" at bounding box center [1427, 19] width 12 height 12
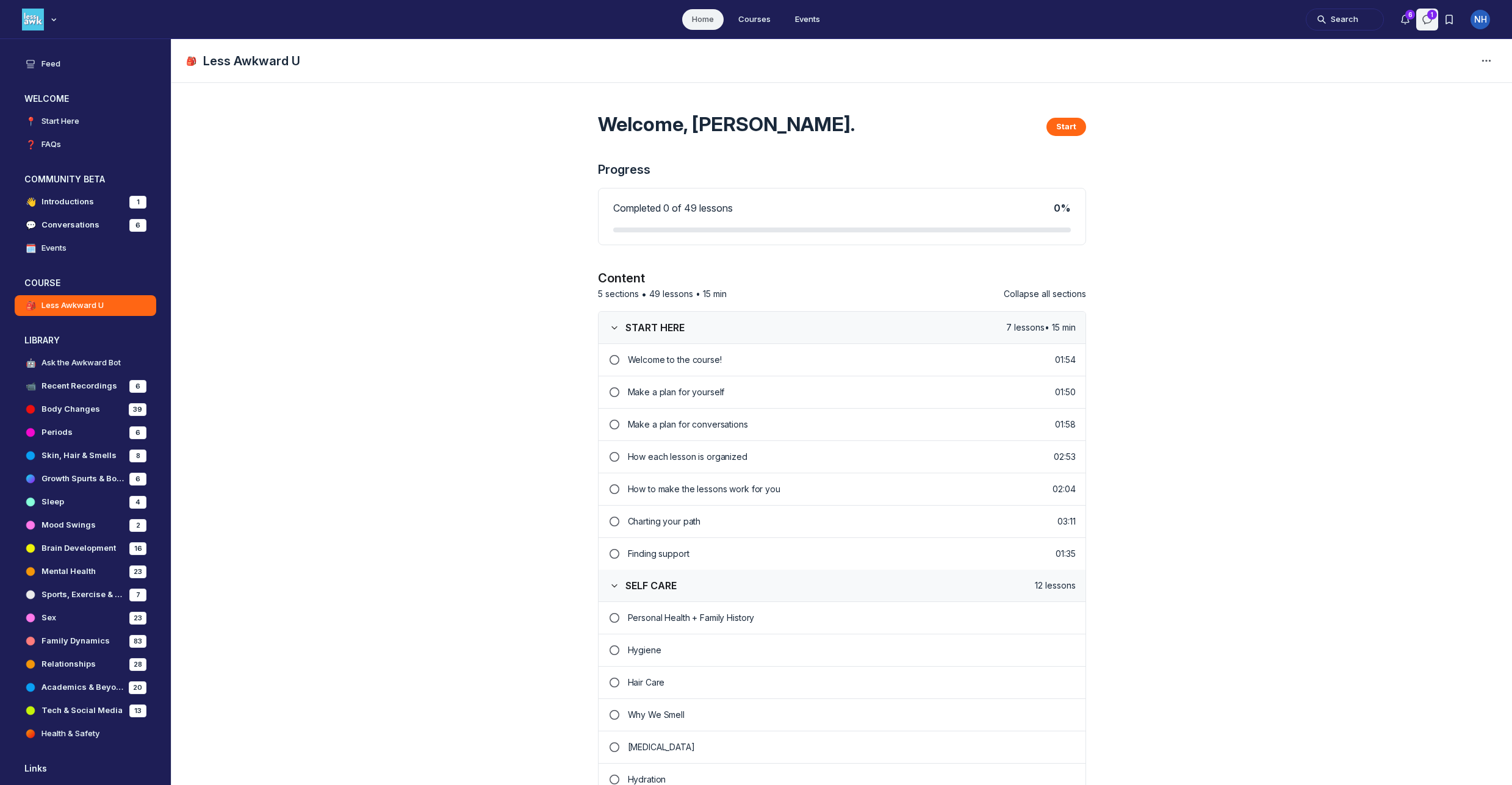
click at [1424, 13] on icon "Direct messages" at bounding box center [1427, 19] width 12 height 12
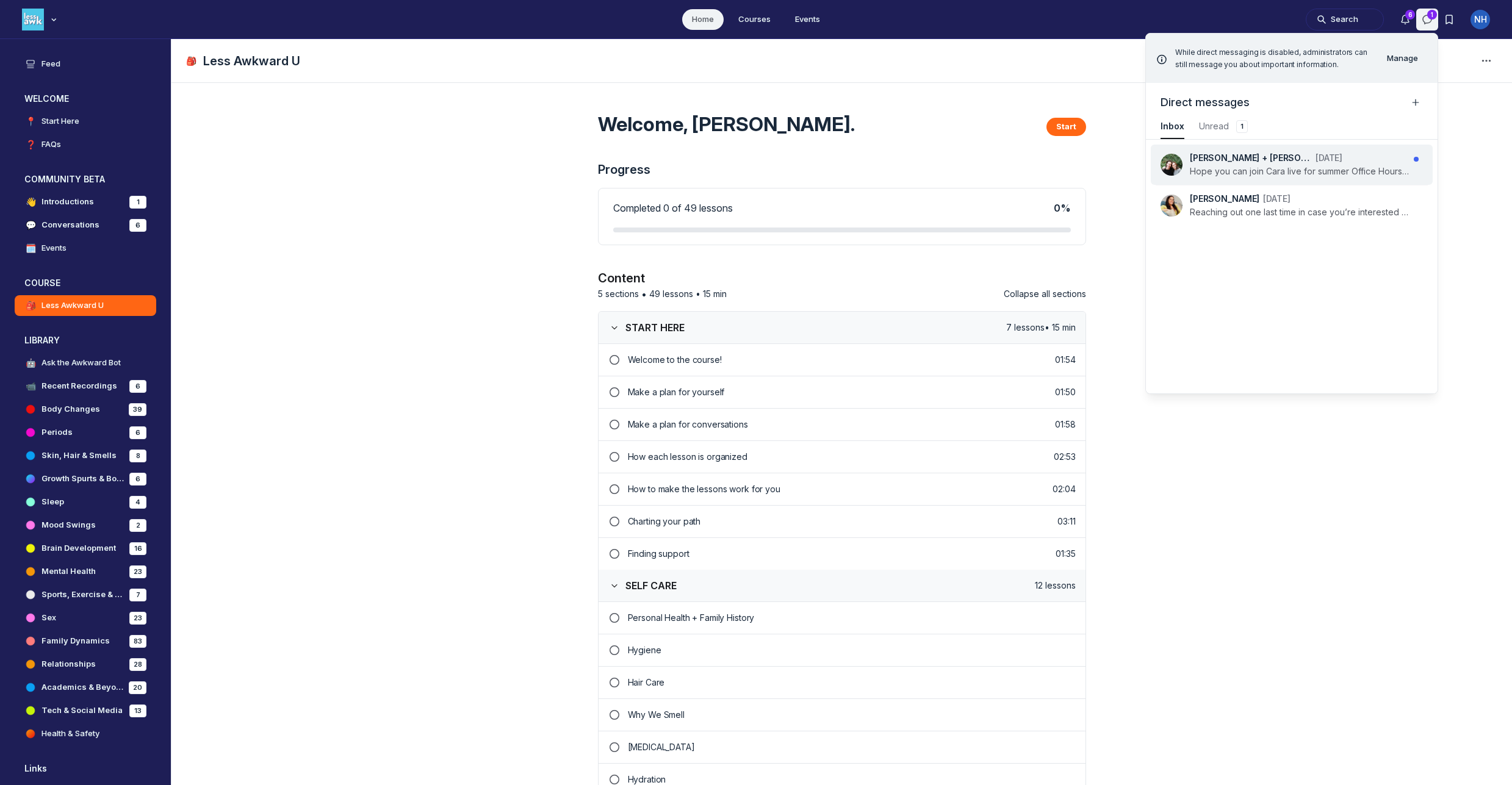
click at [1384, 157] on div "Cara + [PERSON_NAME] (Admin) [DATE]" at bounding box center [1300, 158] width 219 height 12
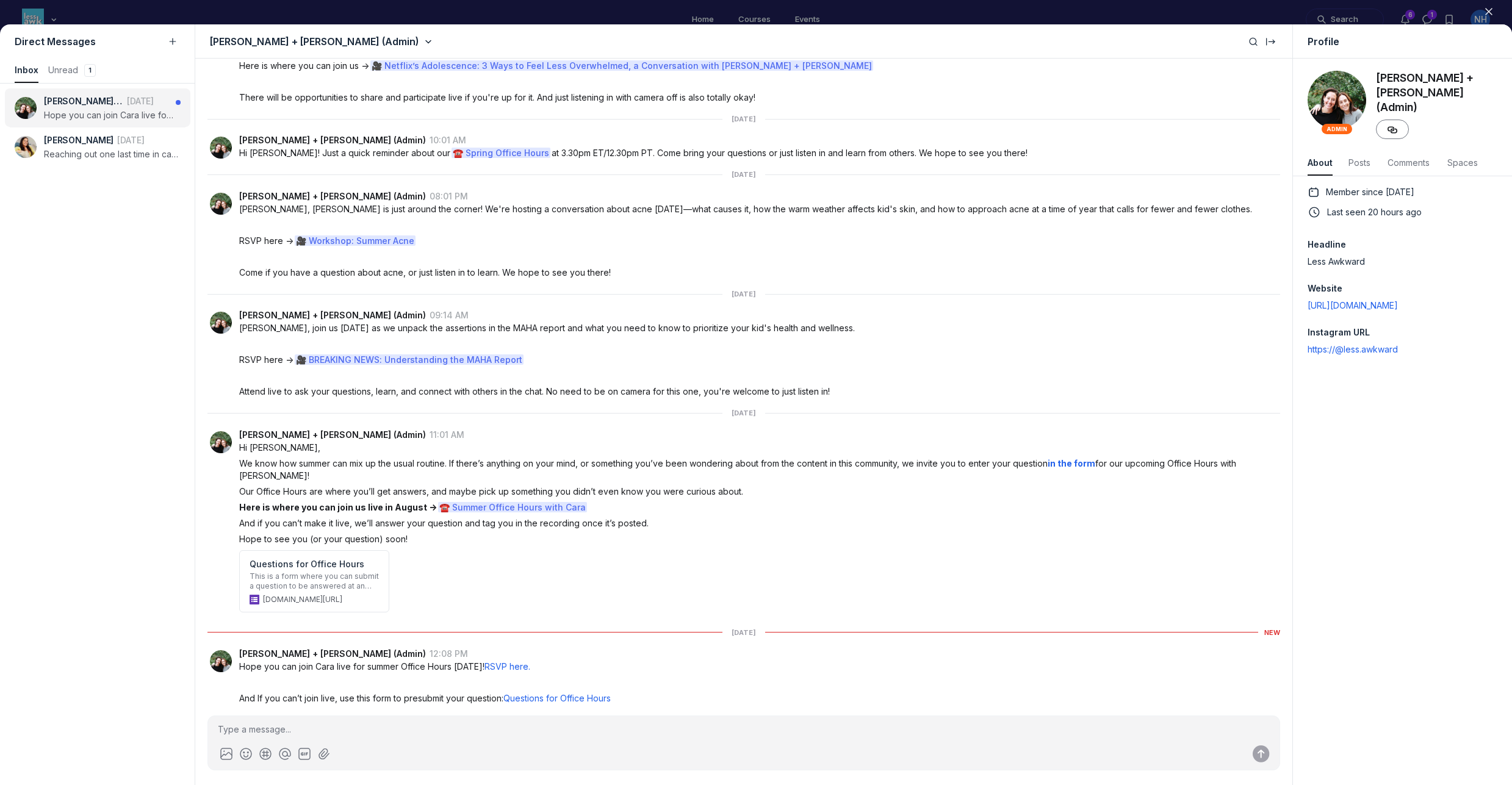
scroll to position [1651, 2422]
click at [1482, 11] on button "Close" at bounding box center [1489, 11] width 27 height 18
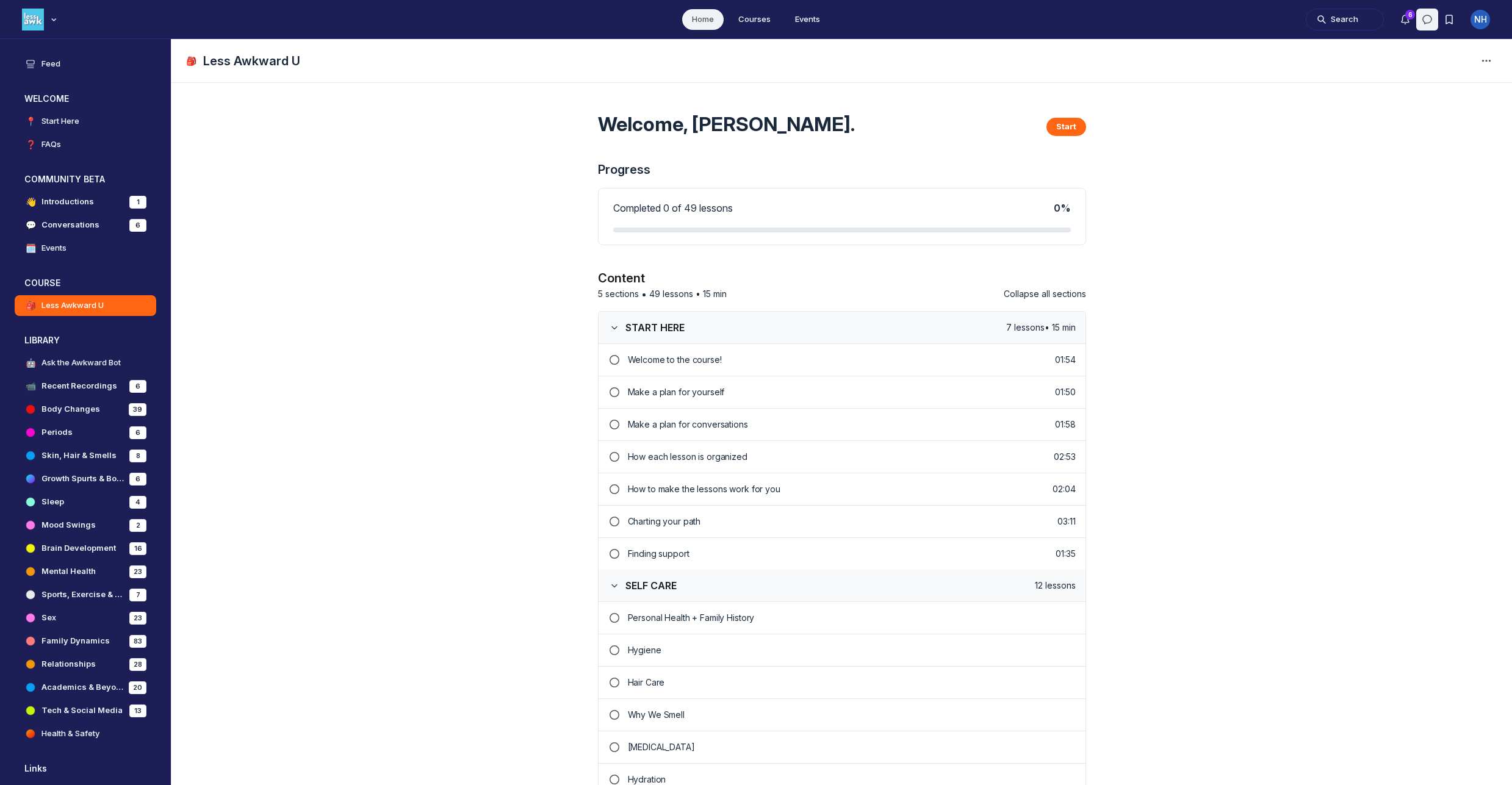
scroll to position [4900, 2337]
click at [1408, 22] on icon "Notifications" at bounding box center [1405, 19] width 12 height 12
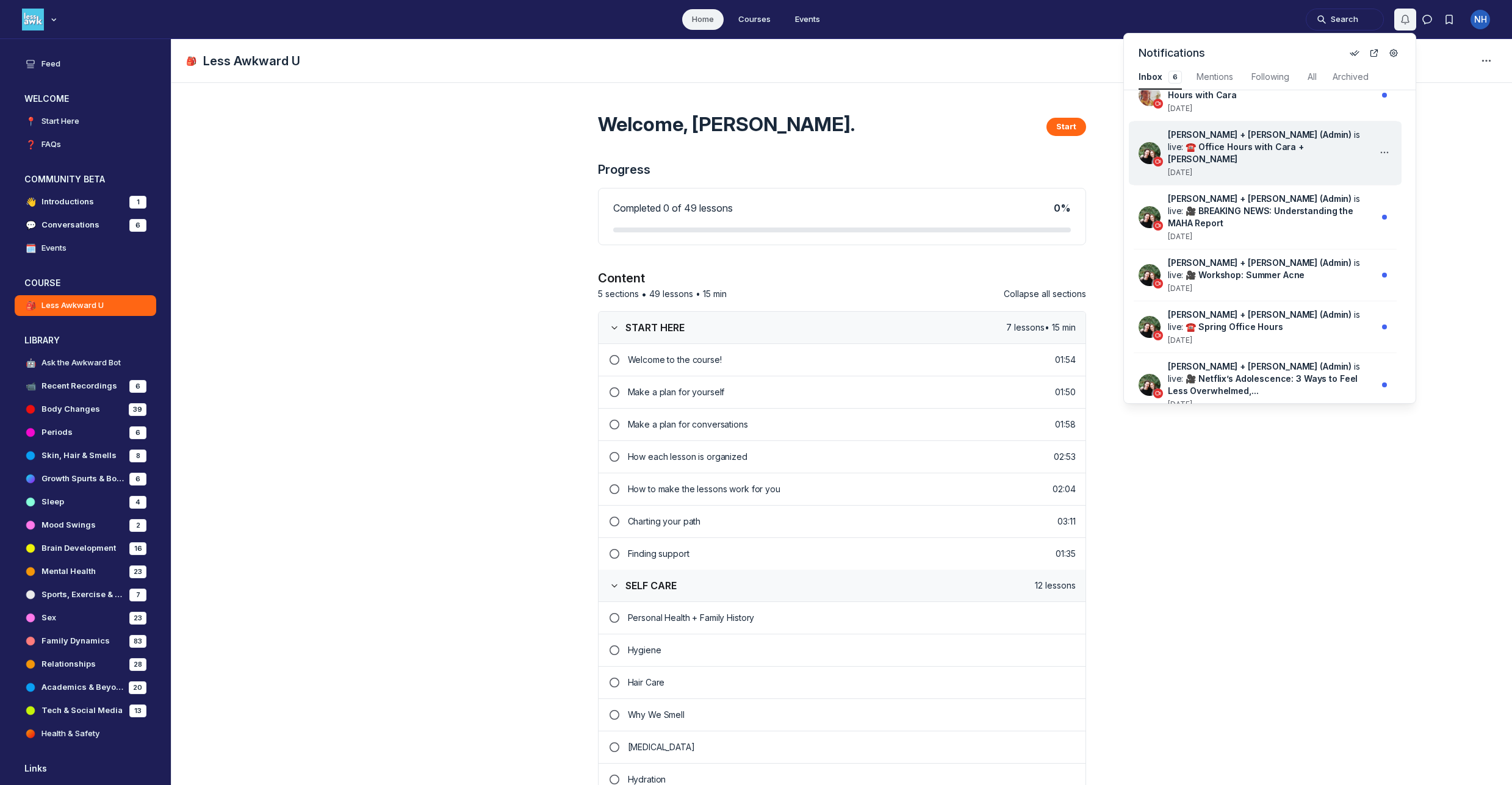
scroll to position [0, 0]
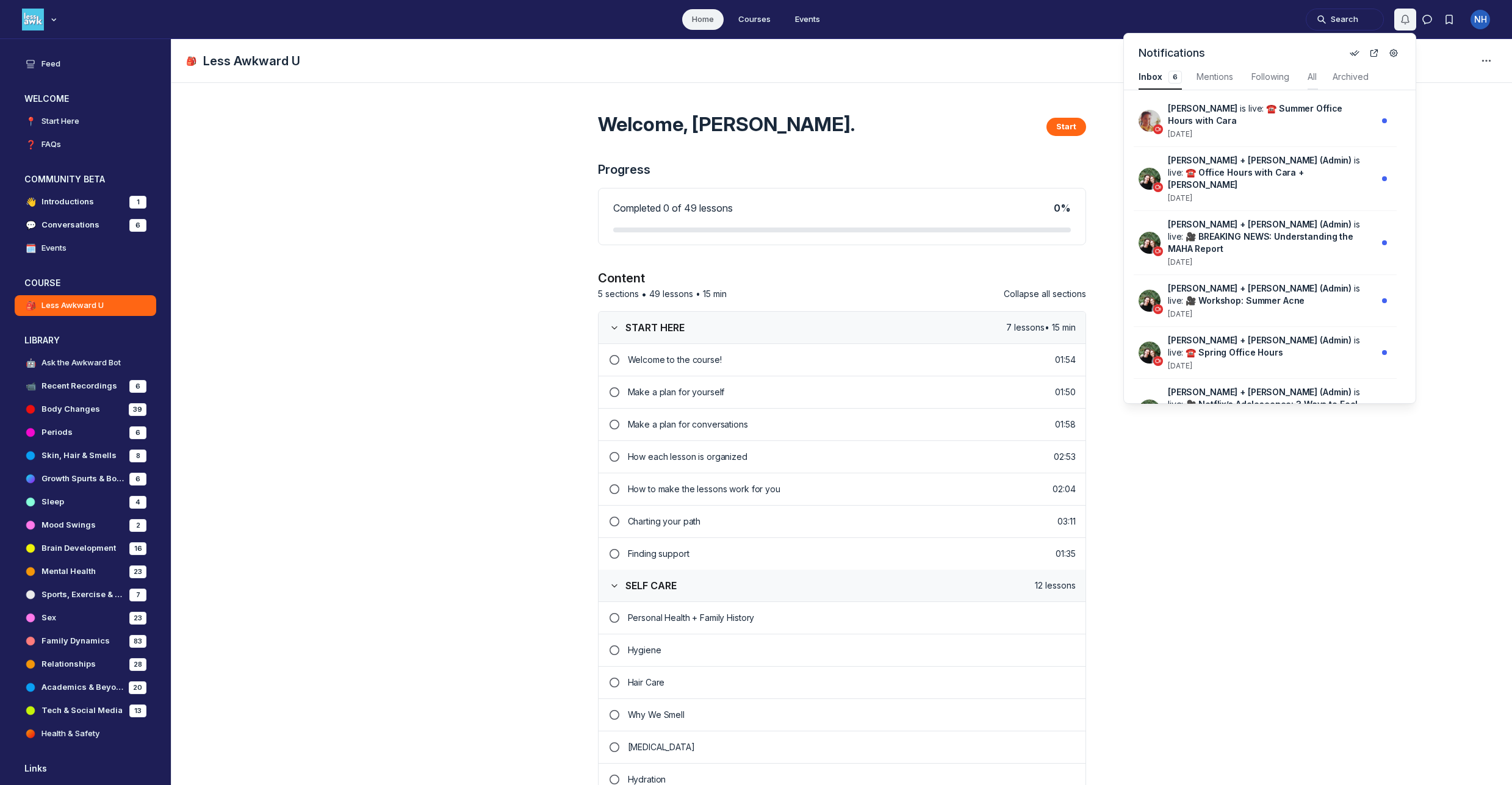
click at [1307, 81] on div "All" at bounding box center [1313, 77] width 10 height 12
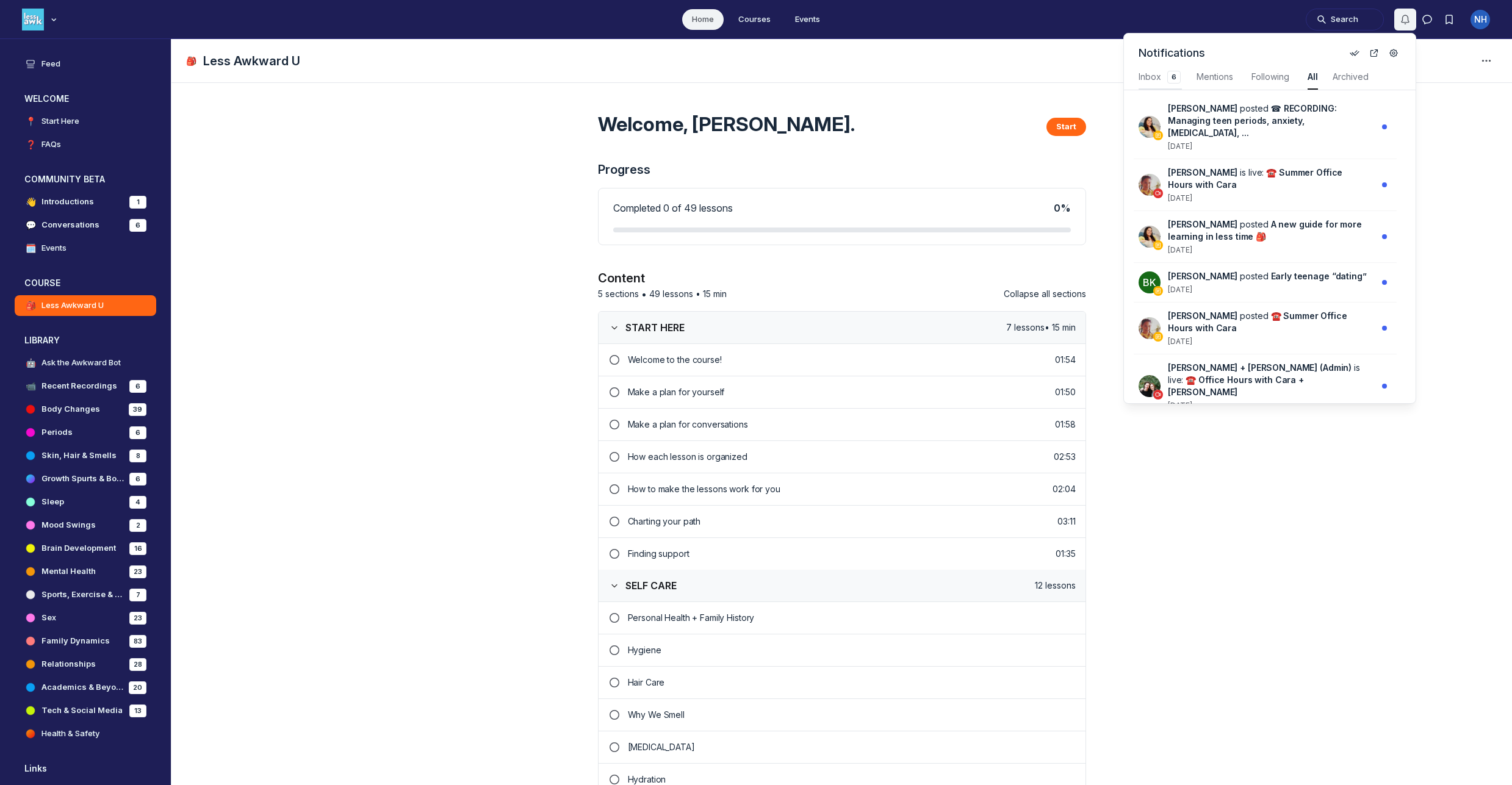
click at [1161, 81] on div "Inbox 6" at bounding box center [1160, 77] width 43 height 12
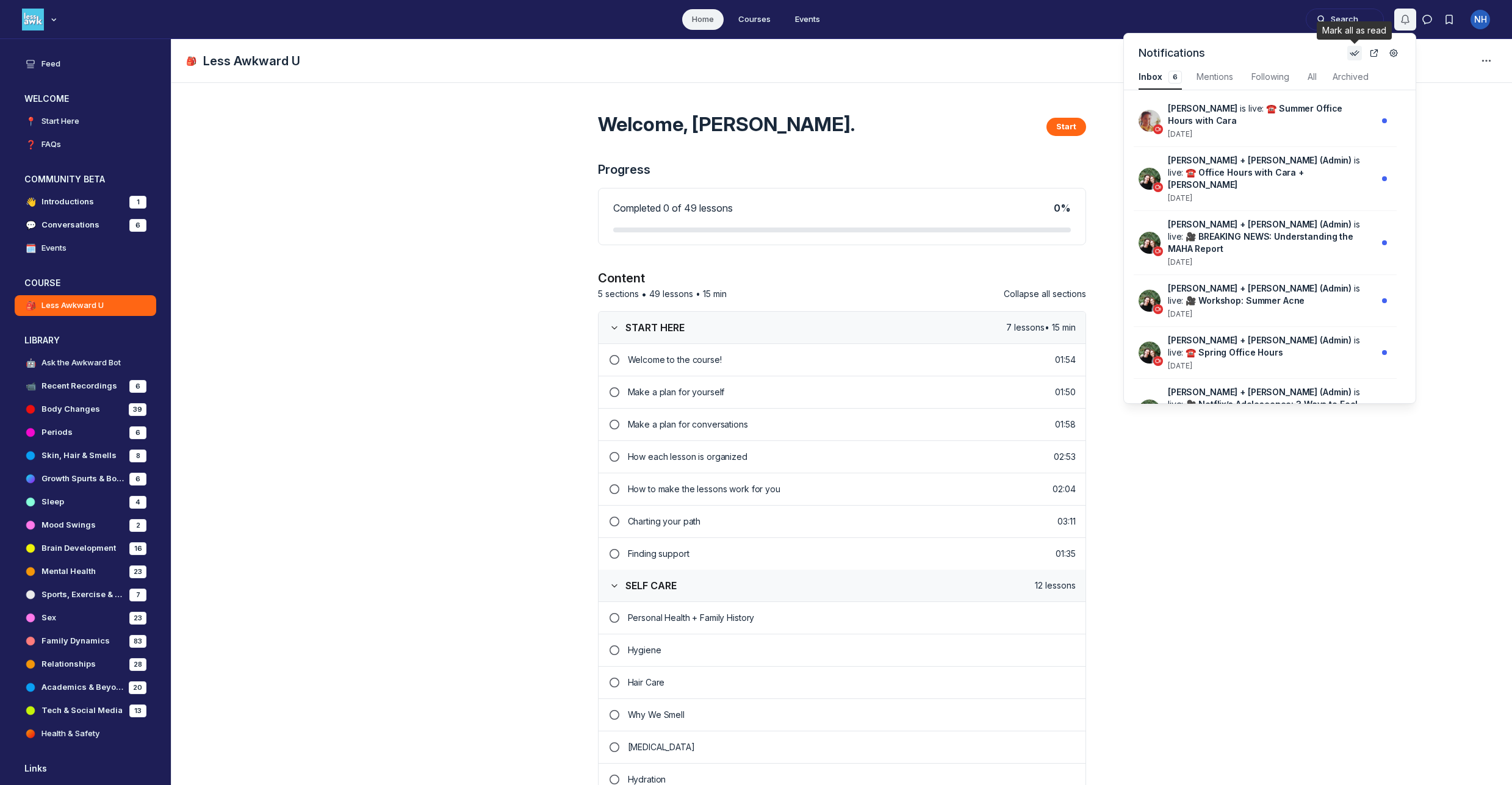
click at [1357, 55] on icon "Mark all as read" at bounding box center [1354, 53] width 10 height 10
click at [1048, 26] on ul "Home Courses Events" at bounding box center [756, 19] width 1512 height 38
